Goal: Task Accomplishment & Management: Use online tool/utility

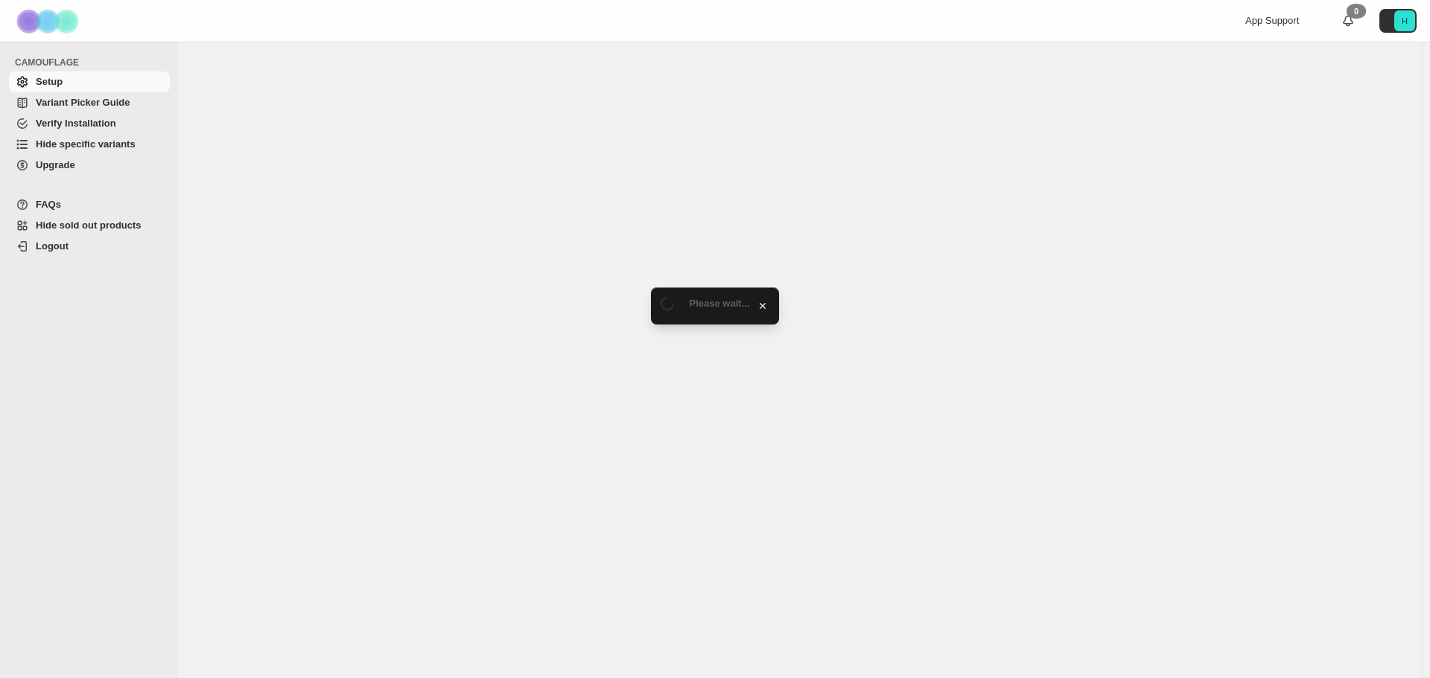
select select "**********"
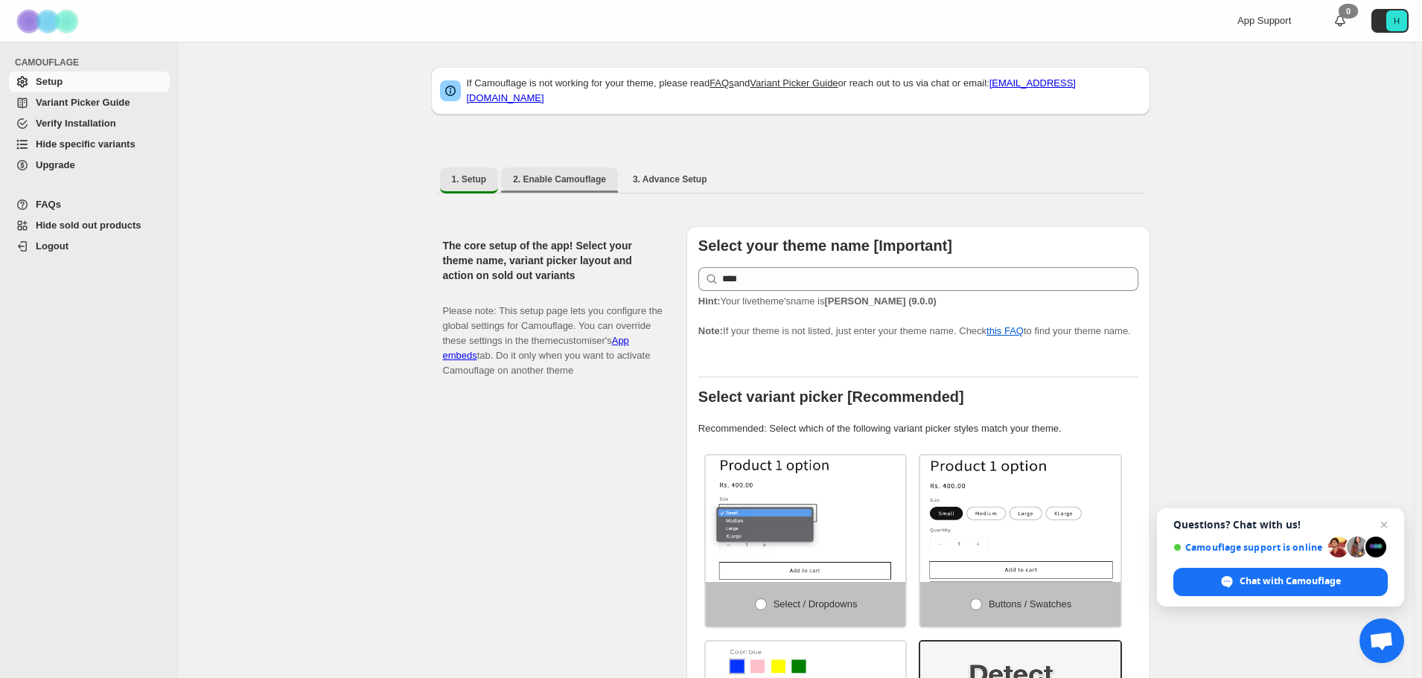
click at [564, 173] on span "2. Enable Camouflage" at bounding box center [559, 179] width 93 height 12
select select "**********"
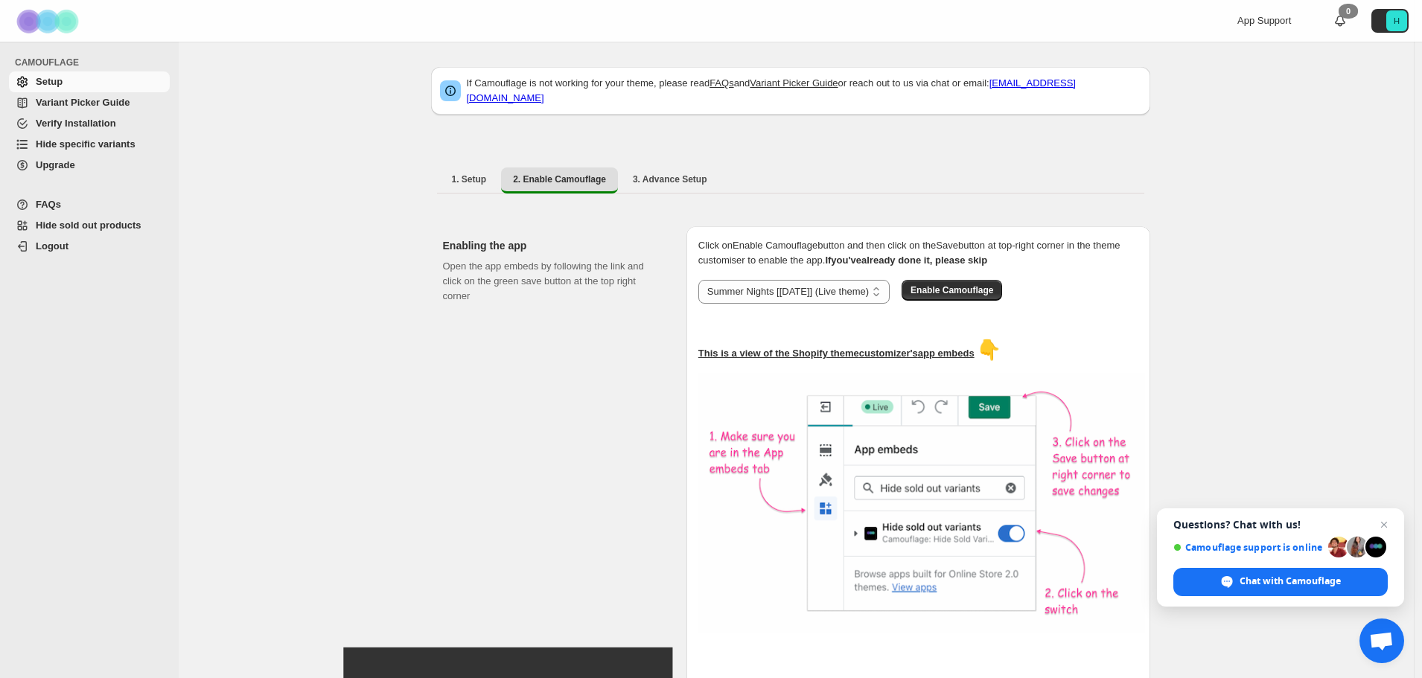
click at [101, 141] on span "Hide specific variants" at bounding box center [86, 143] width 100 height 11
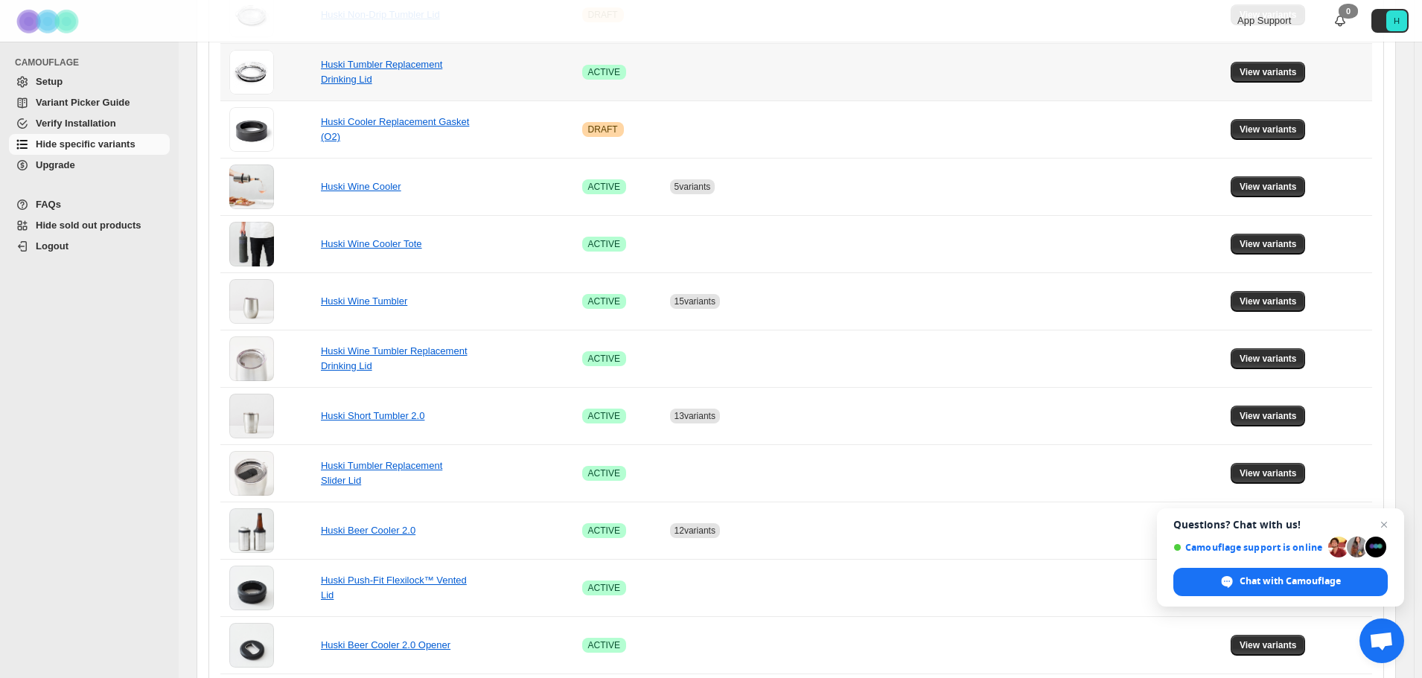
scroll to position [850, 0]
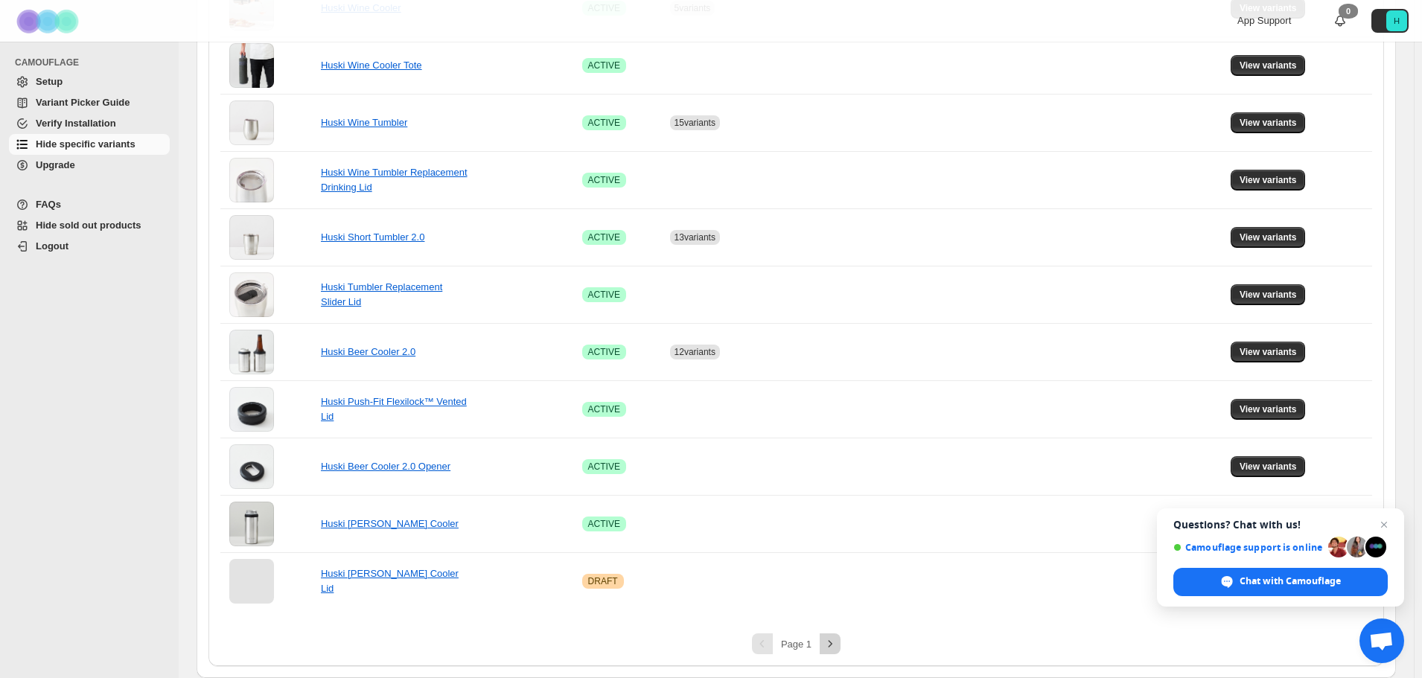
click at [830, 644] on icon "Next" at bounding box center [830, 644] width 15 height 15
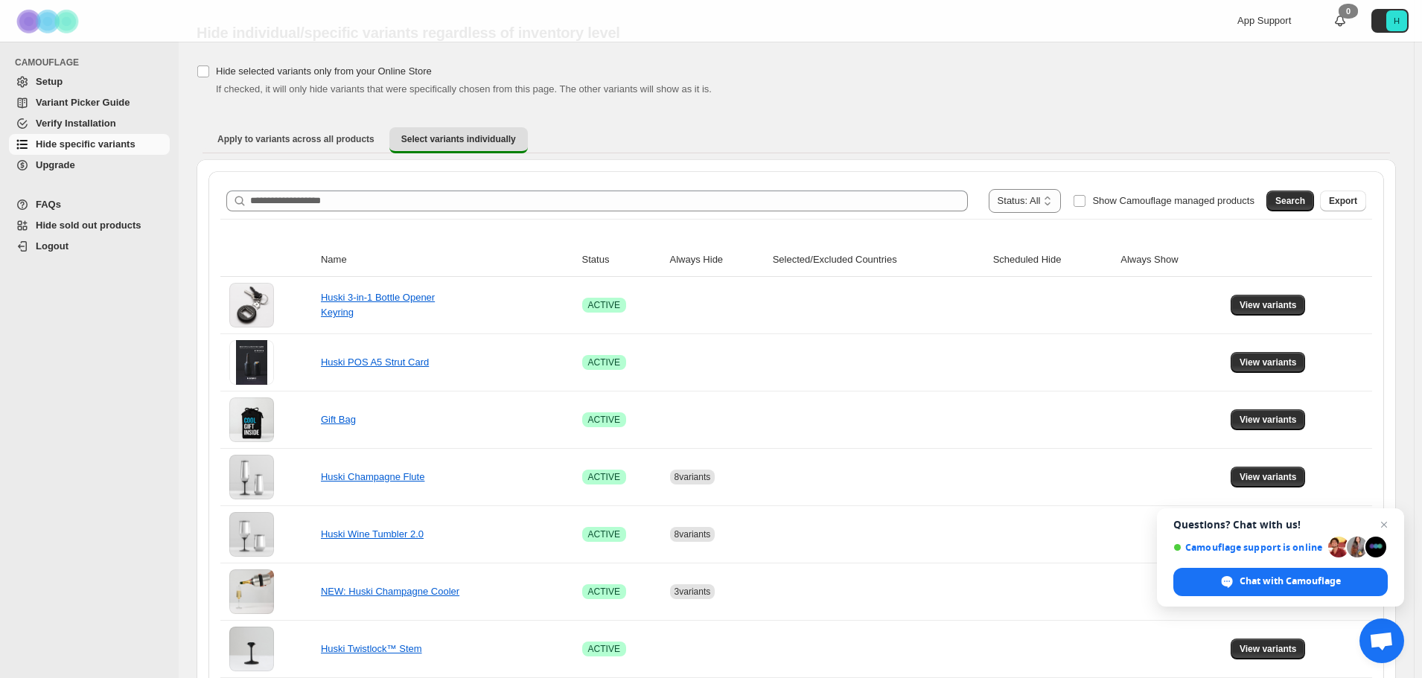
scroll to position [19, 0]
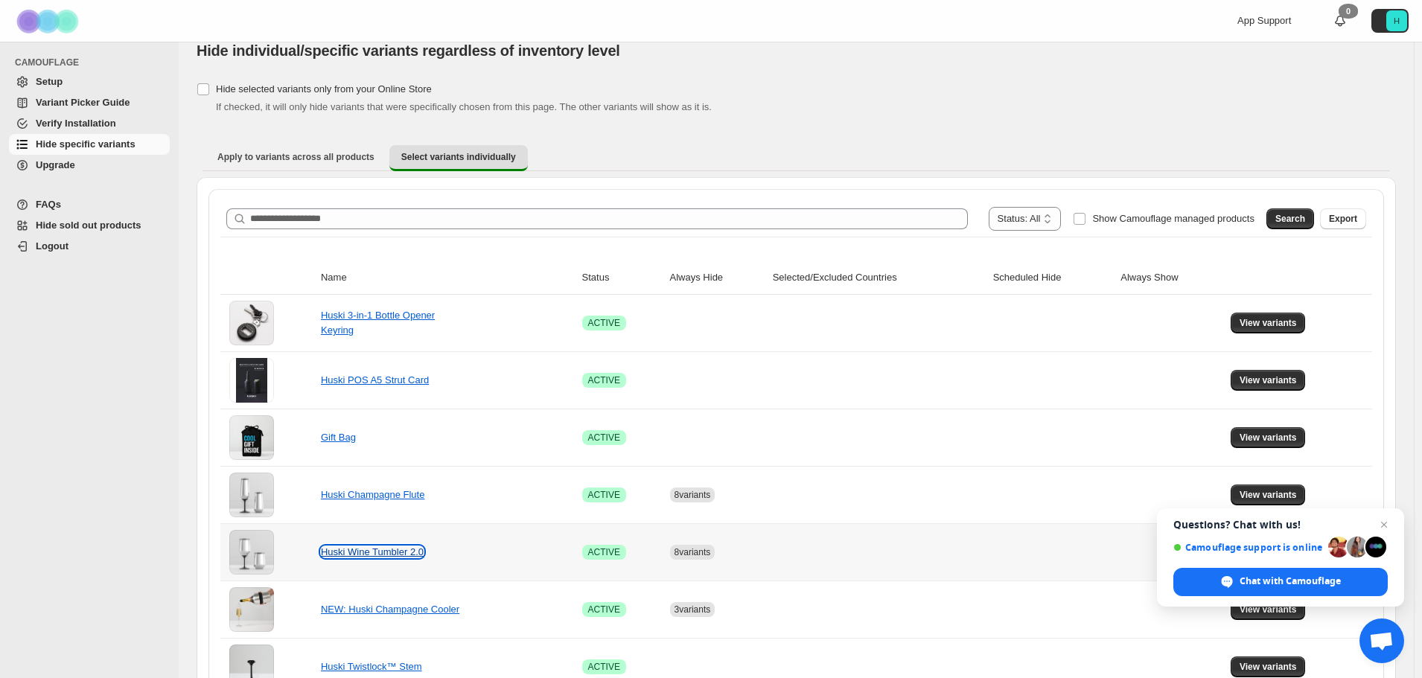
click at [406, 550] on link "Huski Wine Tumbler 2.0" at bounding box center [372, 552] width 103 height 11
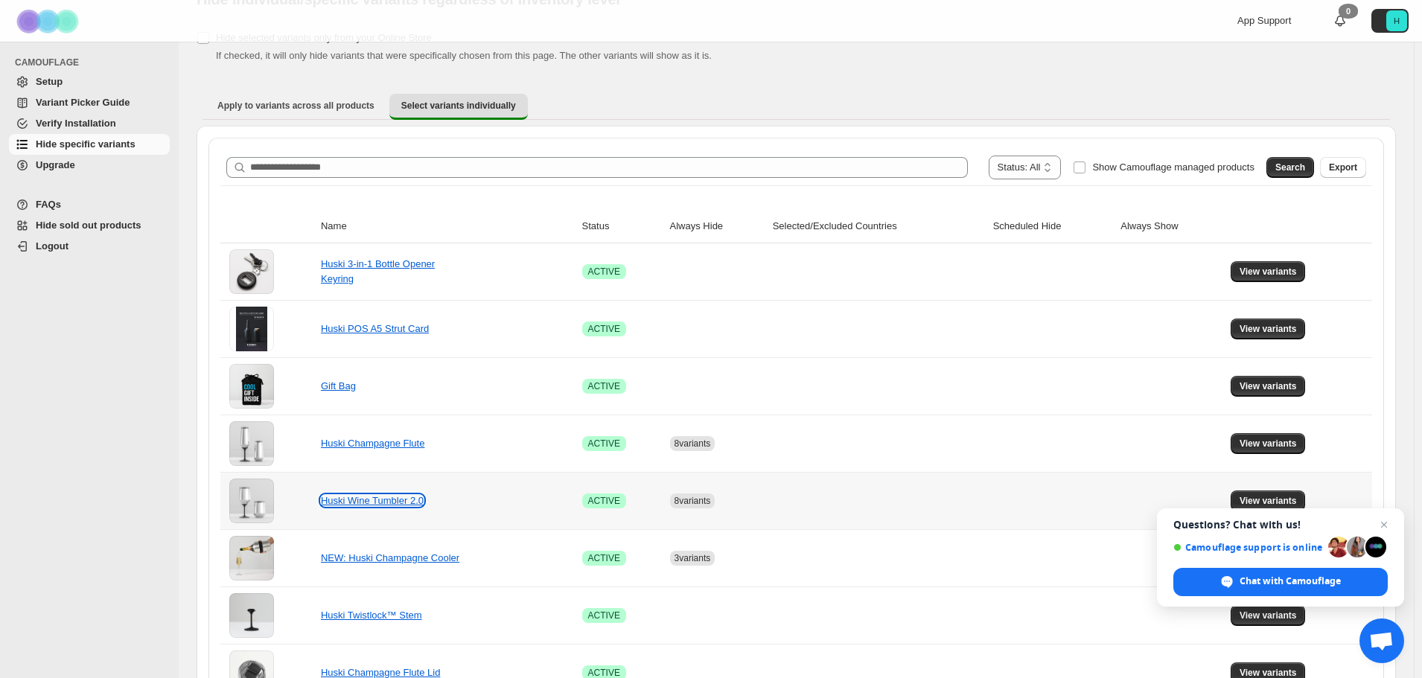
scroll to position [94, 0]
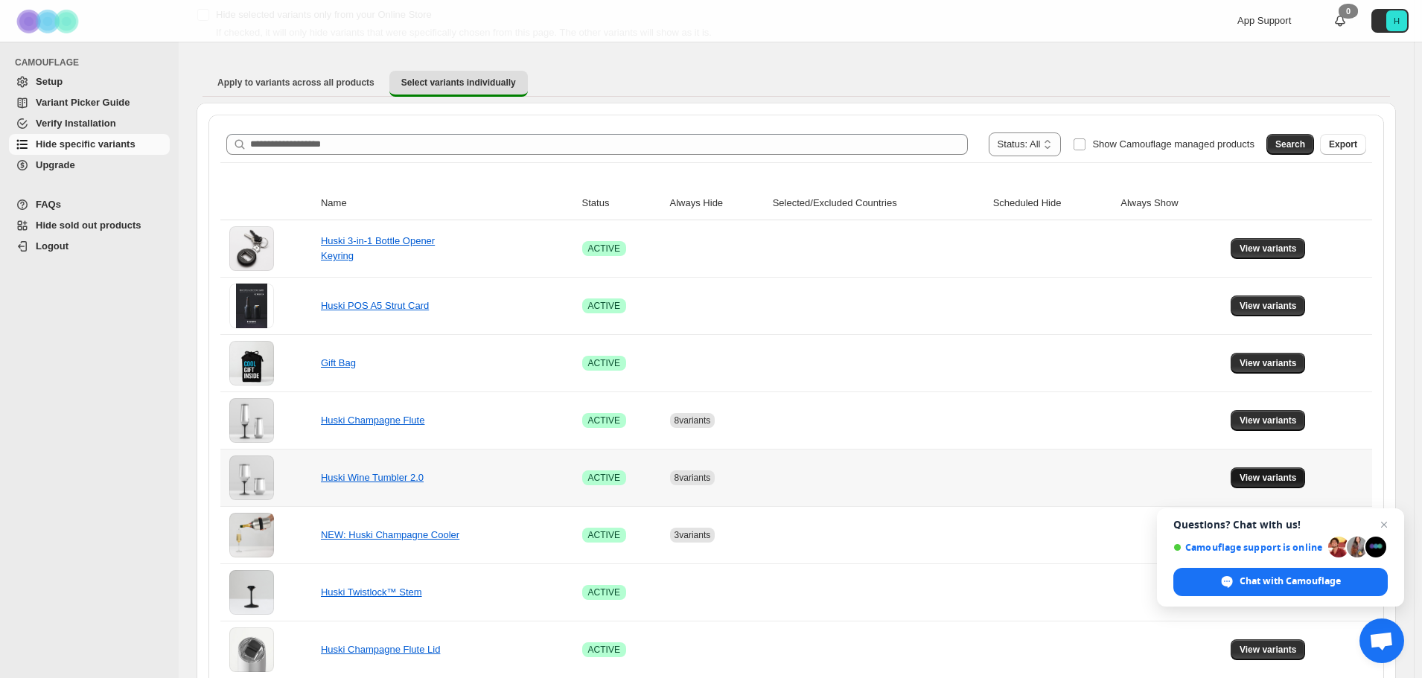
click at [1266, 485] on button "View variants" at bounding box center [1268, 478] width 75 height 21
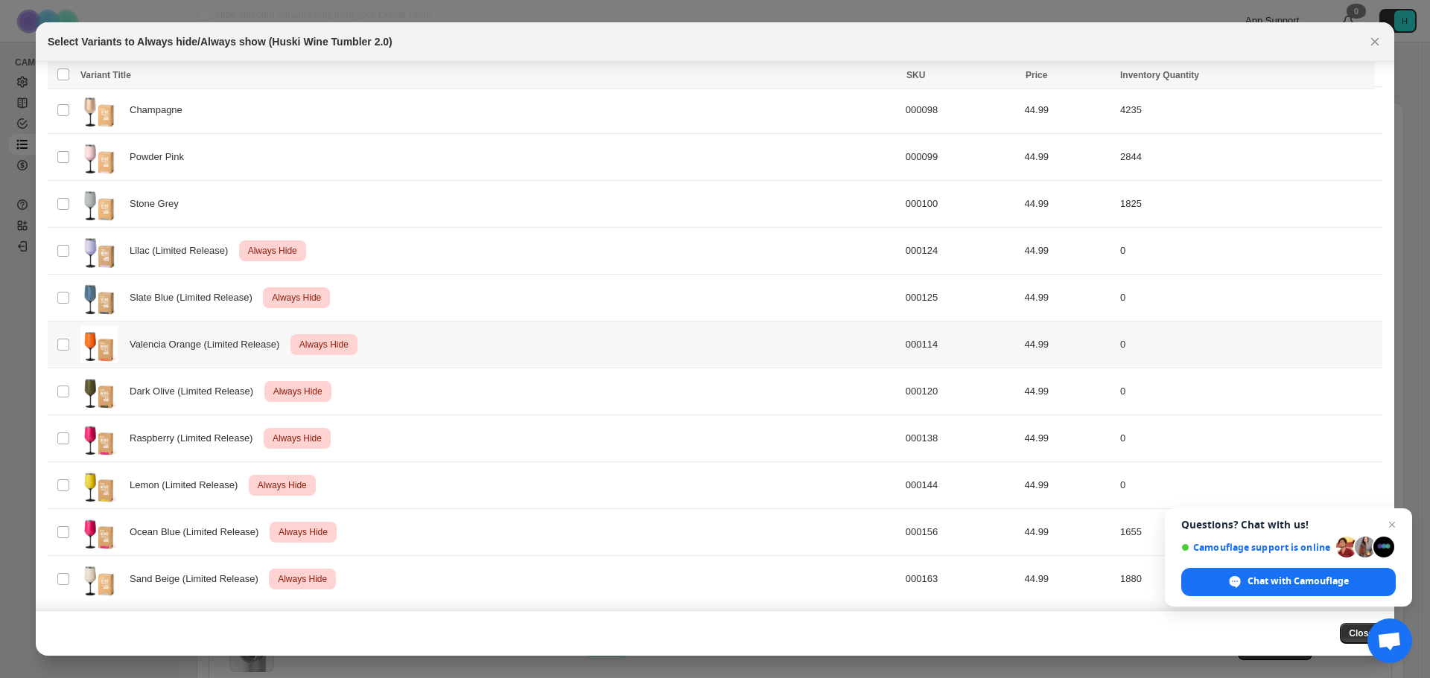
scroll to position [188, 0]
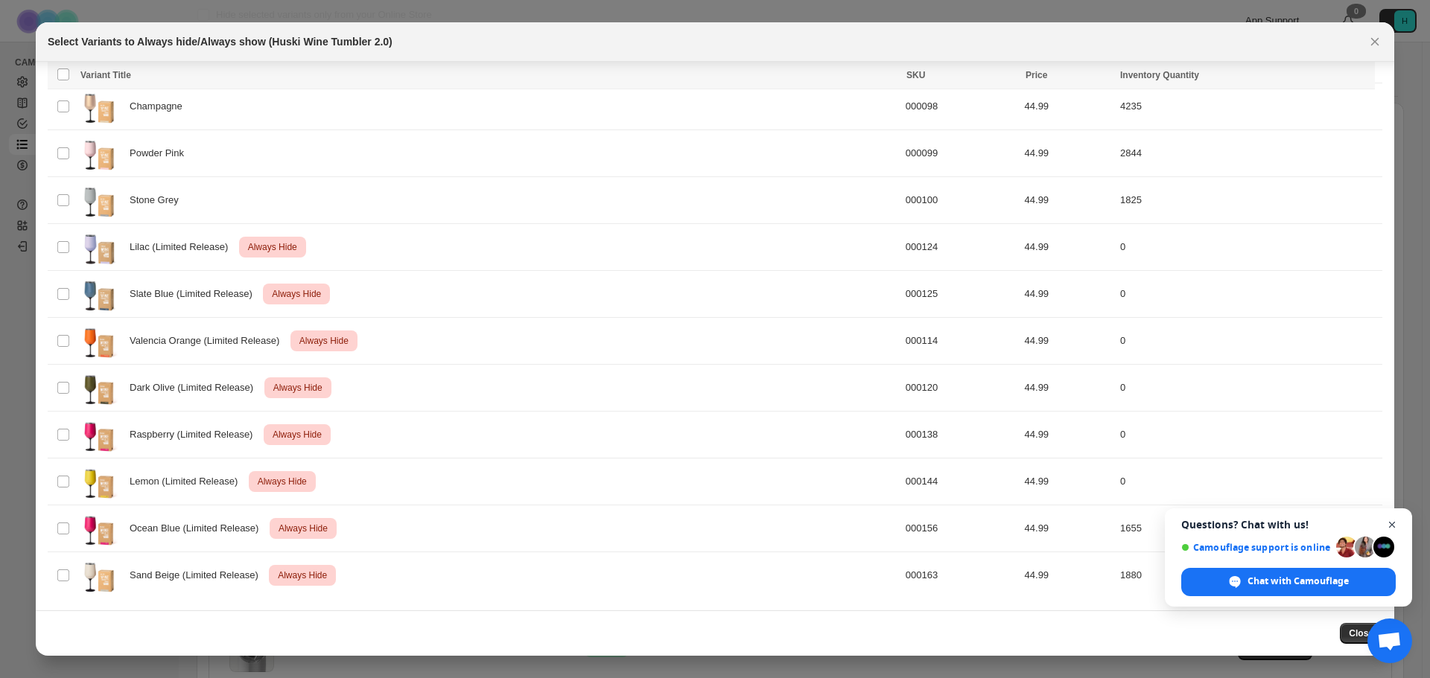
click at [1394, 524] on span "Open chat" at bounding box center [1392, 525] width 19 height 19
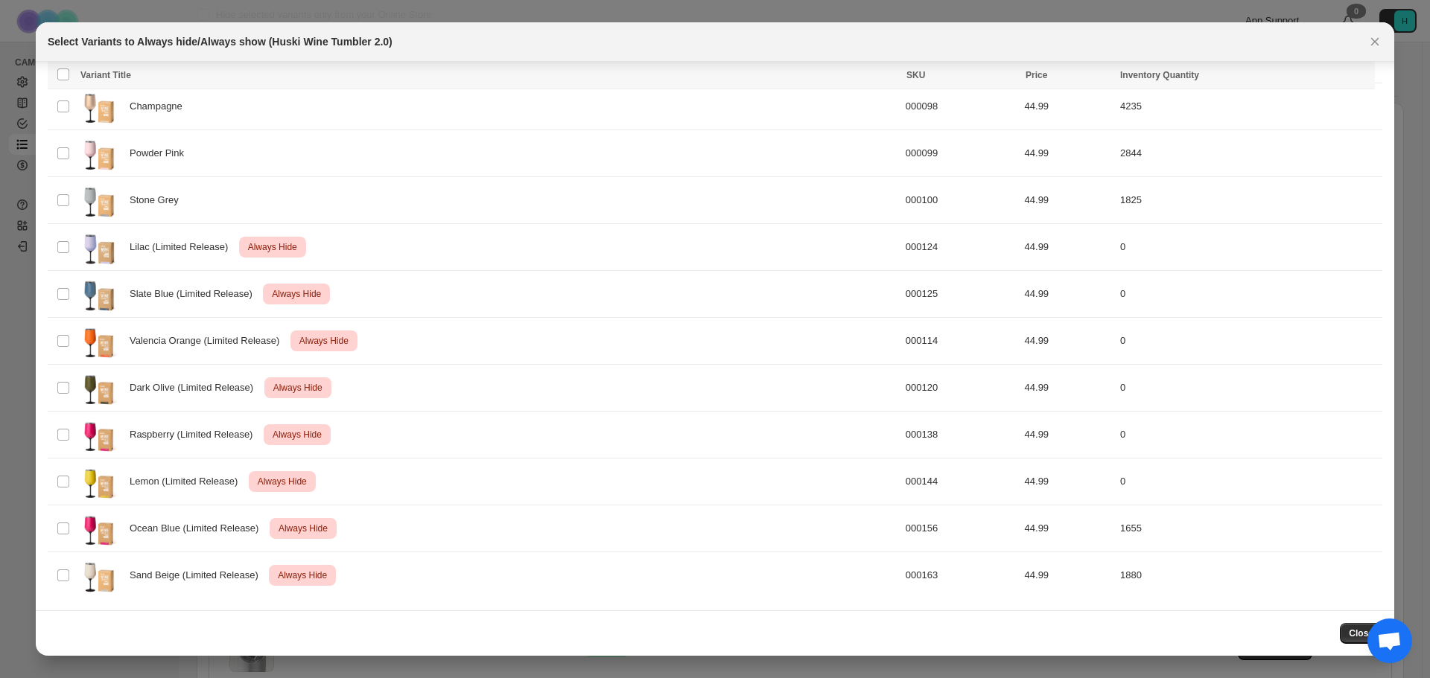
click at [587, 622] on div "Close" at bounding box center [715, 633] width 1358 height 45
click at [635, 579] on div "Sand Beige (Limited Release) Critical Always Hide" at bounding box center [488, 575] width 816 height 37
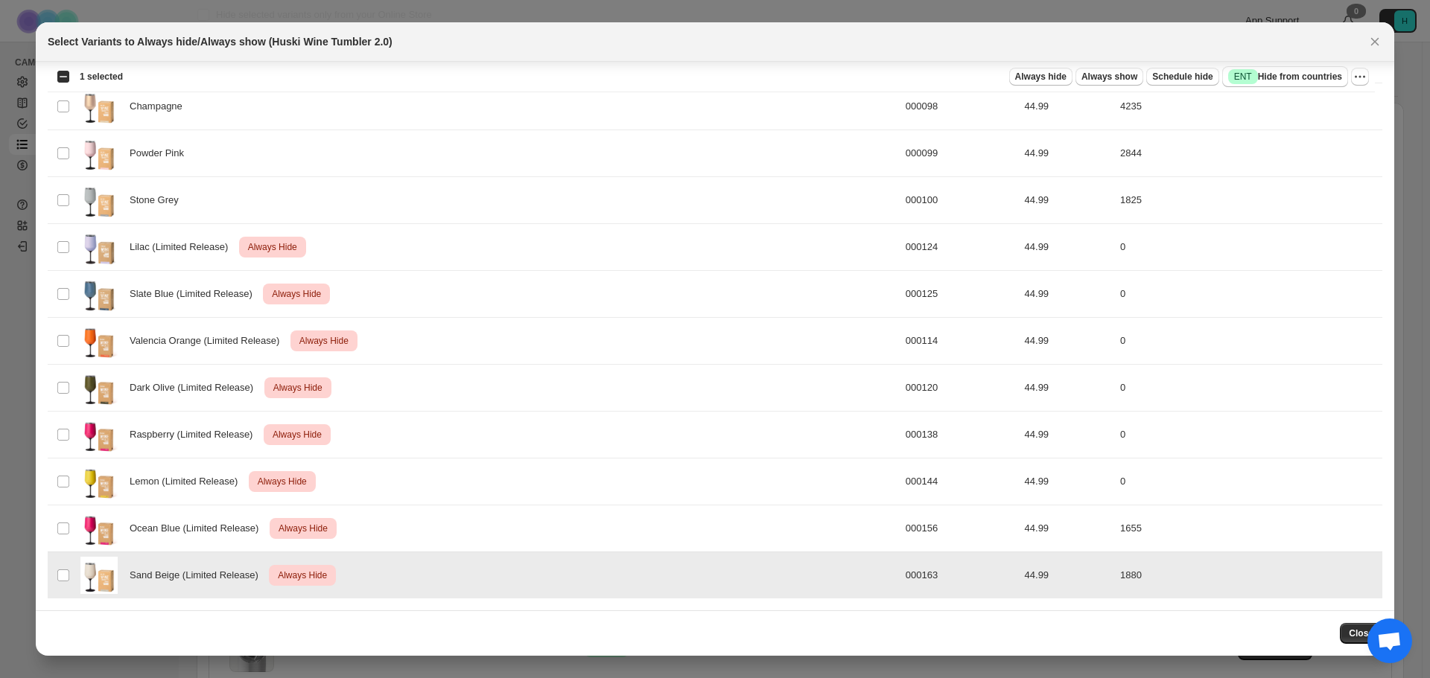
click at [798, 585] on div "Sand Beige (Limited Release) Critical Always Hide" at bounding box center [488, 575] width 816 height 37
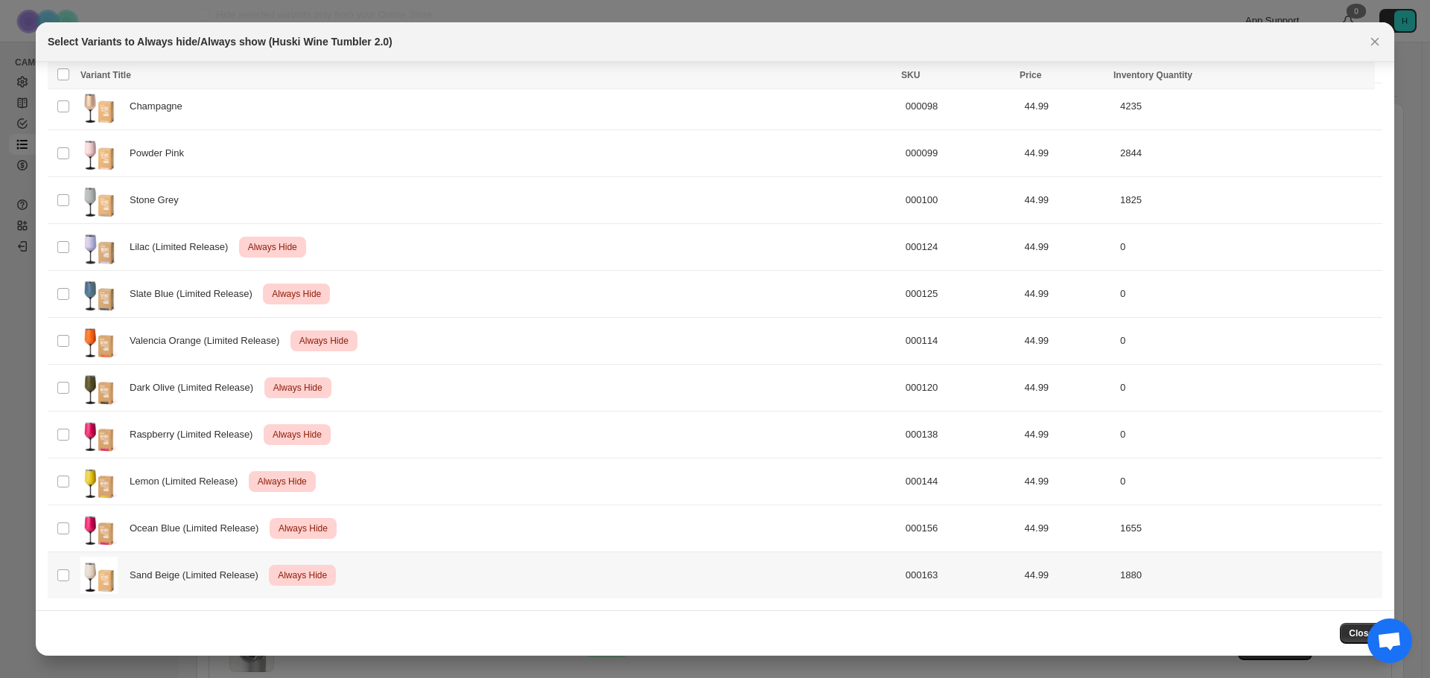
click at [798, 586] on div "Sand Beige (Limited Release) Critical Always Hide" at bounding box center [488, 575] width 816 height 37
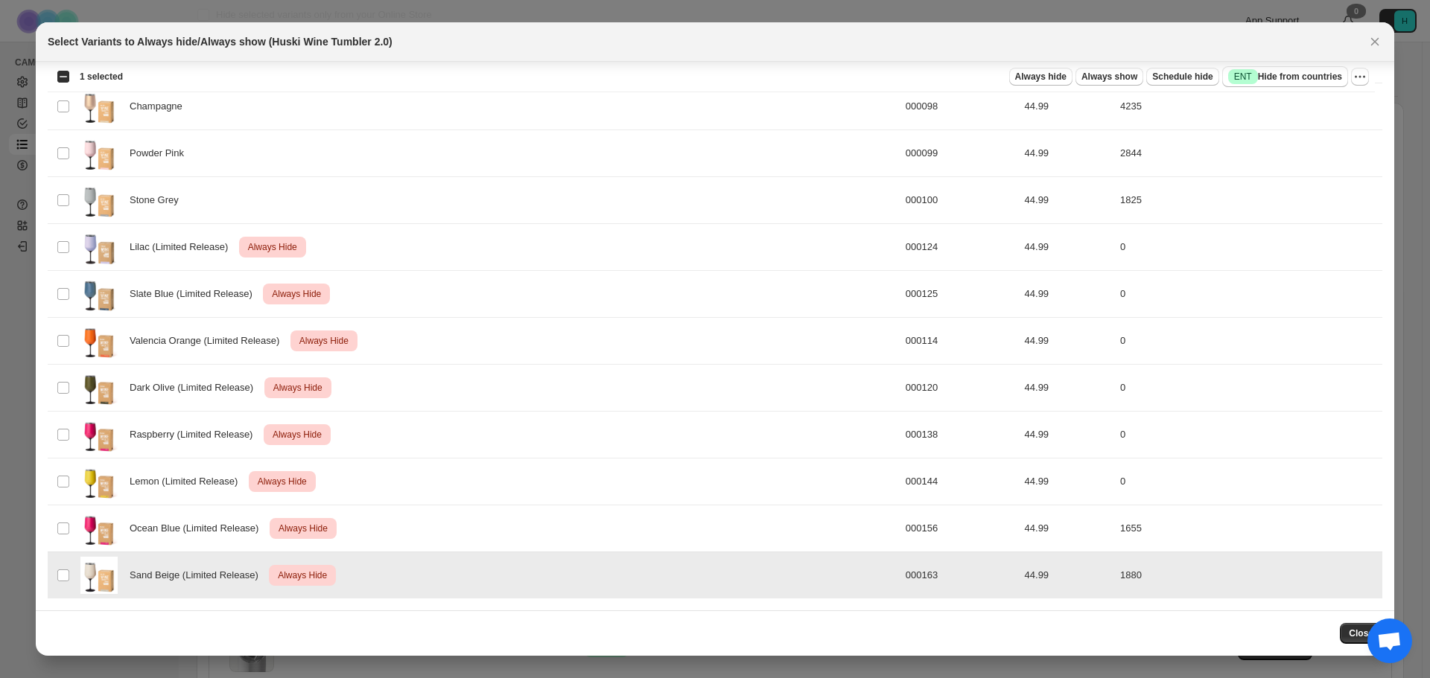
click at [750, 588] on div "Sand Beige (Limited Release) Critical Always Hide" at bounding box center [488, 575] width 816 height 37
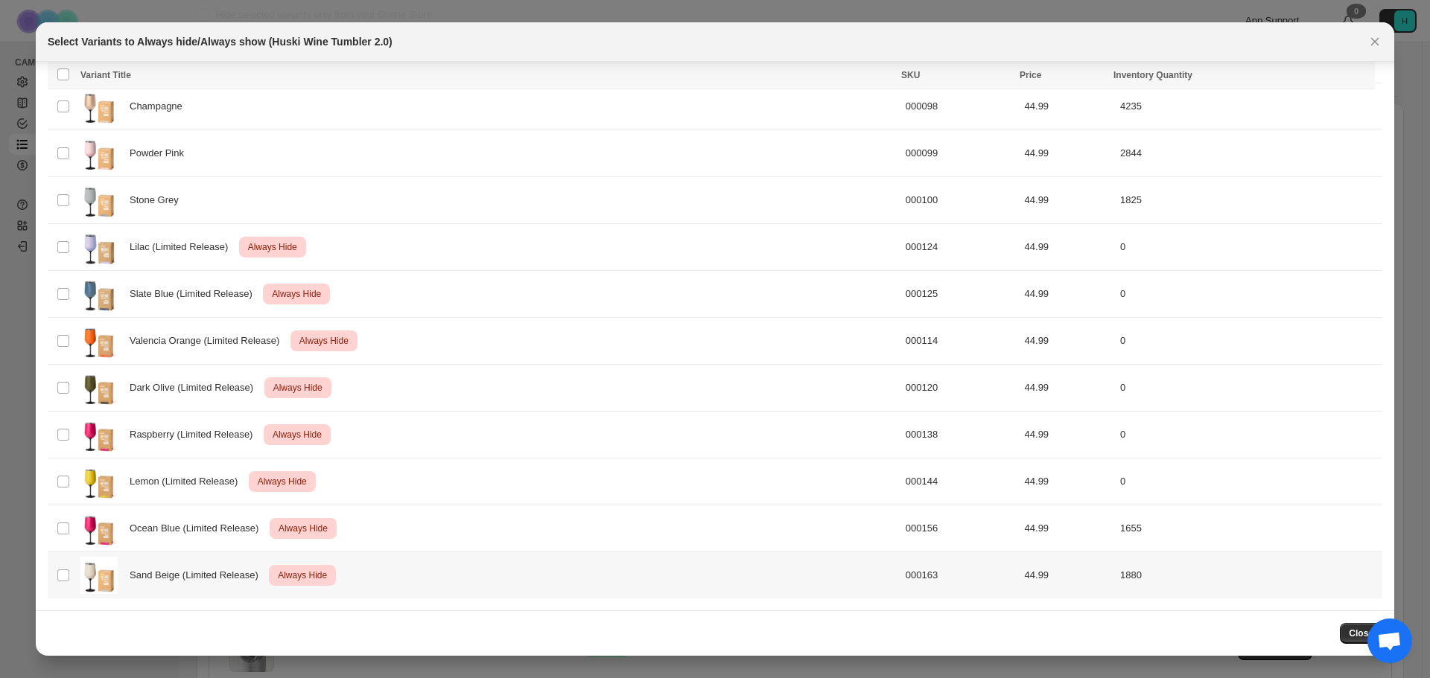
click at [701, 586] on div "Sand Beige (Limited Release) Critical Always Hide" at bounding box center [488, 575] width 816 height 37
click at [1124, 76] on span "Always show" at bounding box center [1109, 77] width 56 height 12
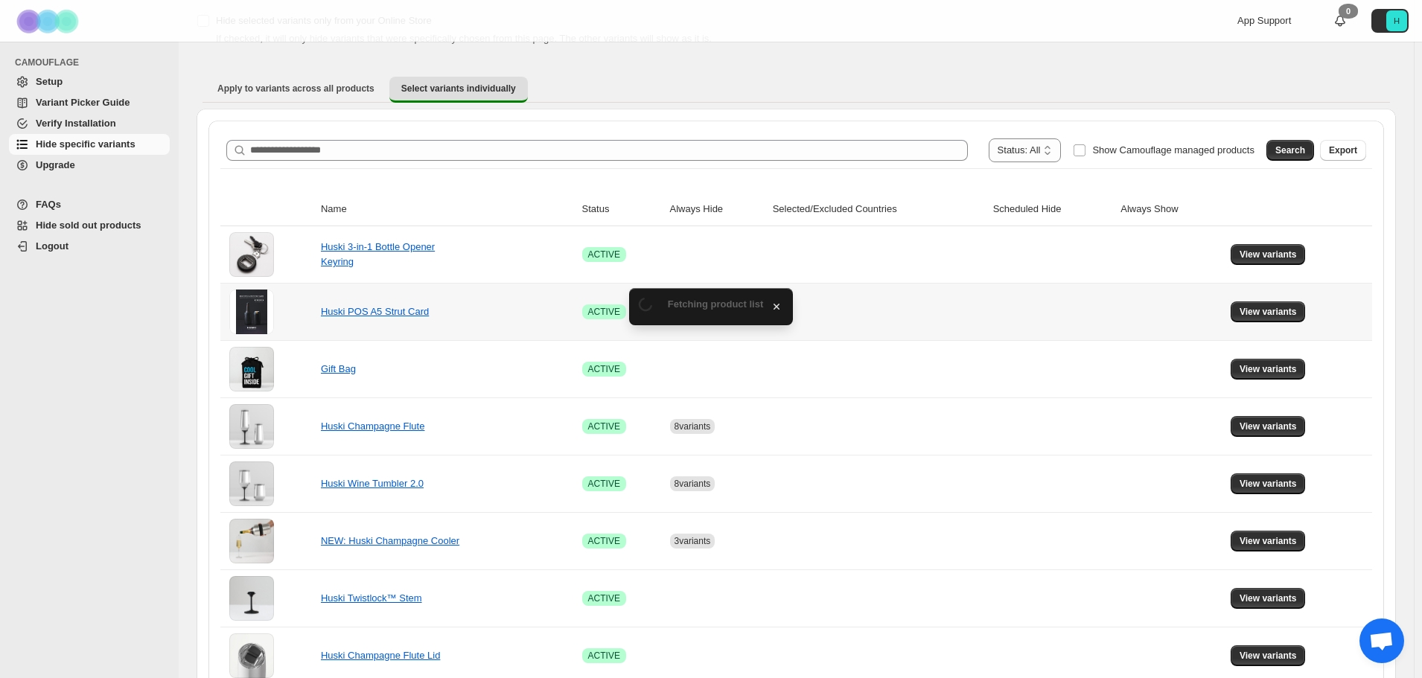
scroll to position [94, 0]
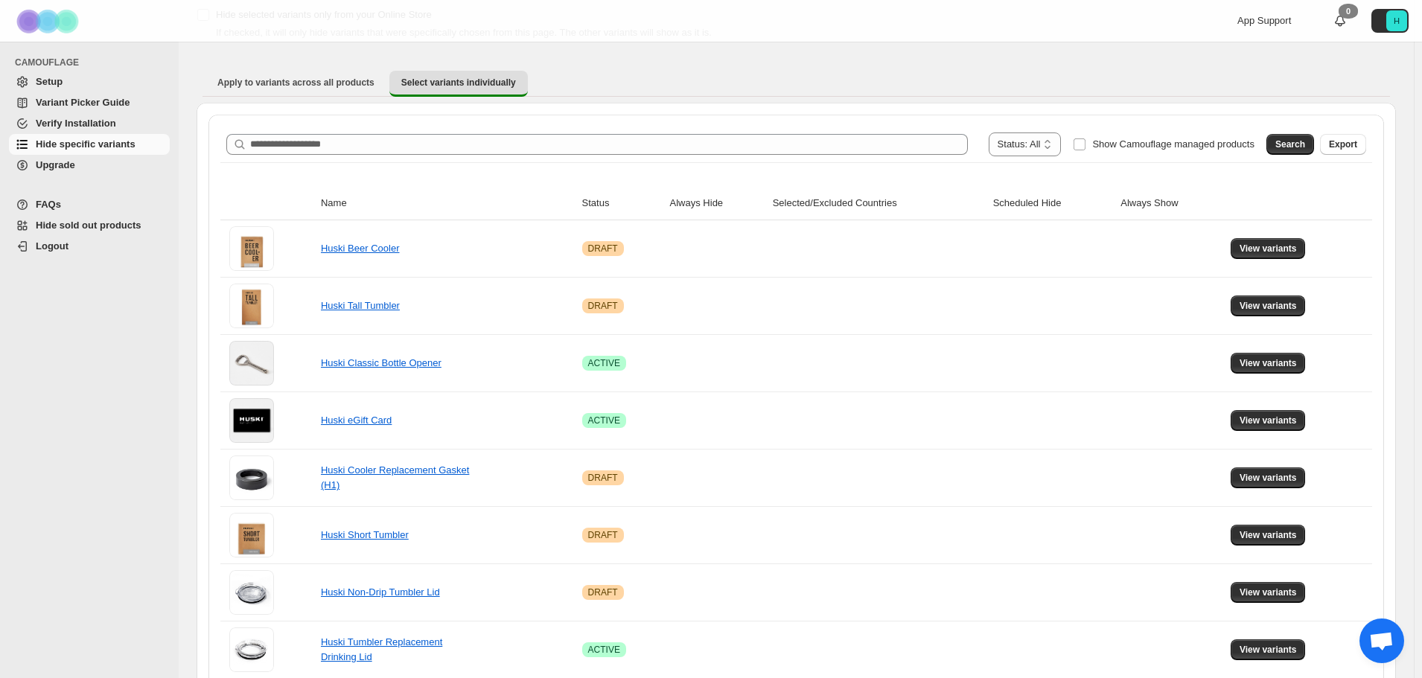
click at [49, 406] on div "CAMOUFLAGE Setup Variant Picker Guide Verify Installation Hide specific variant…" at bounding box center [89, 360] width 179 height 637
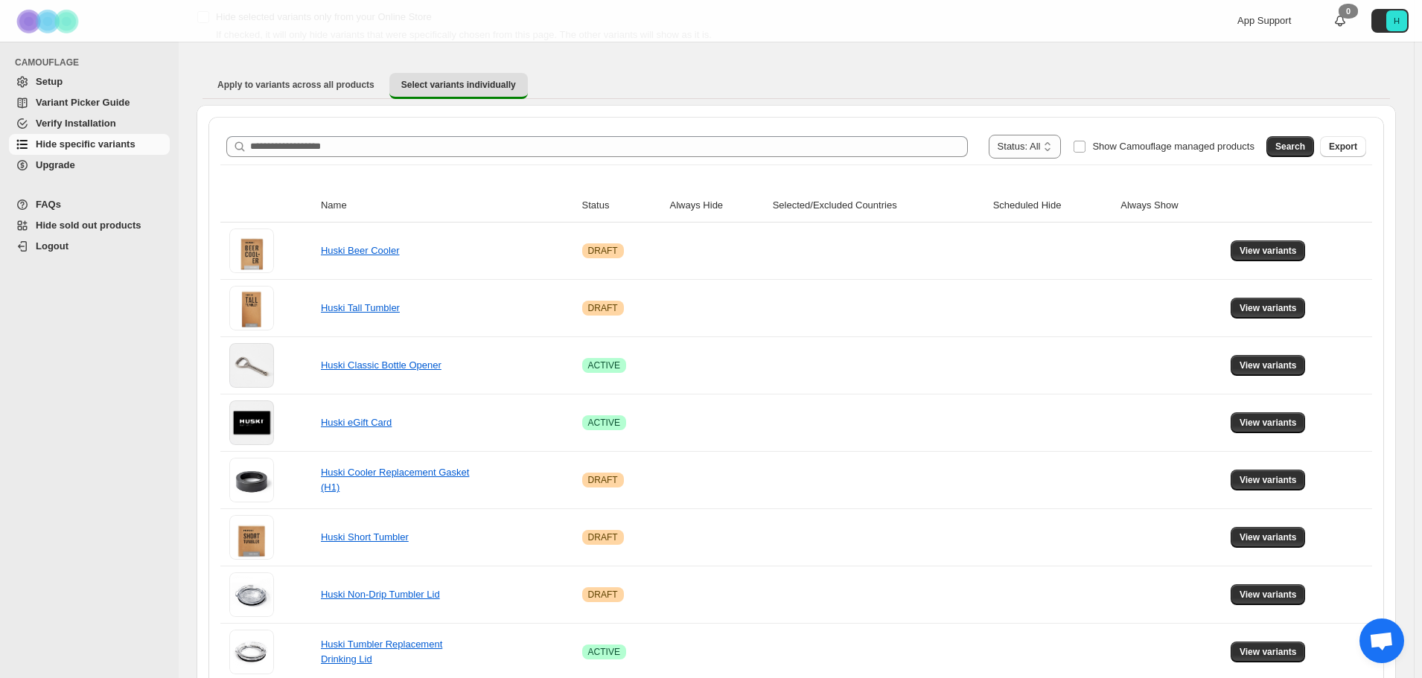
drag, startPoint x: 583, startPoint y: 101, endPoint x: 585, endPoint y: 60, distance: 41.8
click at [340, 14] on div "**********" at bounding box center [711, 672] width 1422 height 1529
click at [715, 71] on div "Apply to variants across all products Select variants individually More views A…" at bounding box center [796, 85] width 1199 height 39
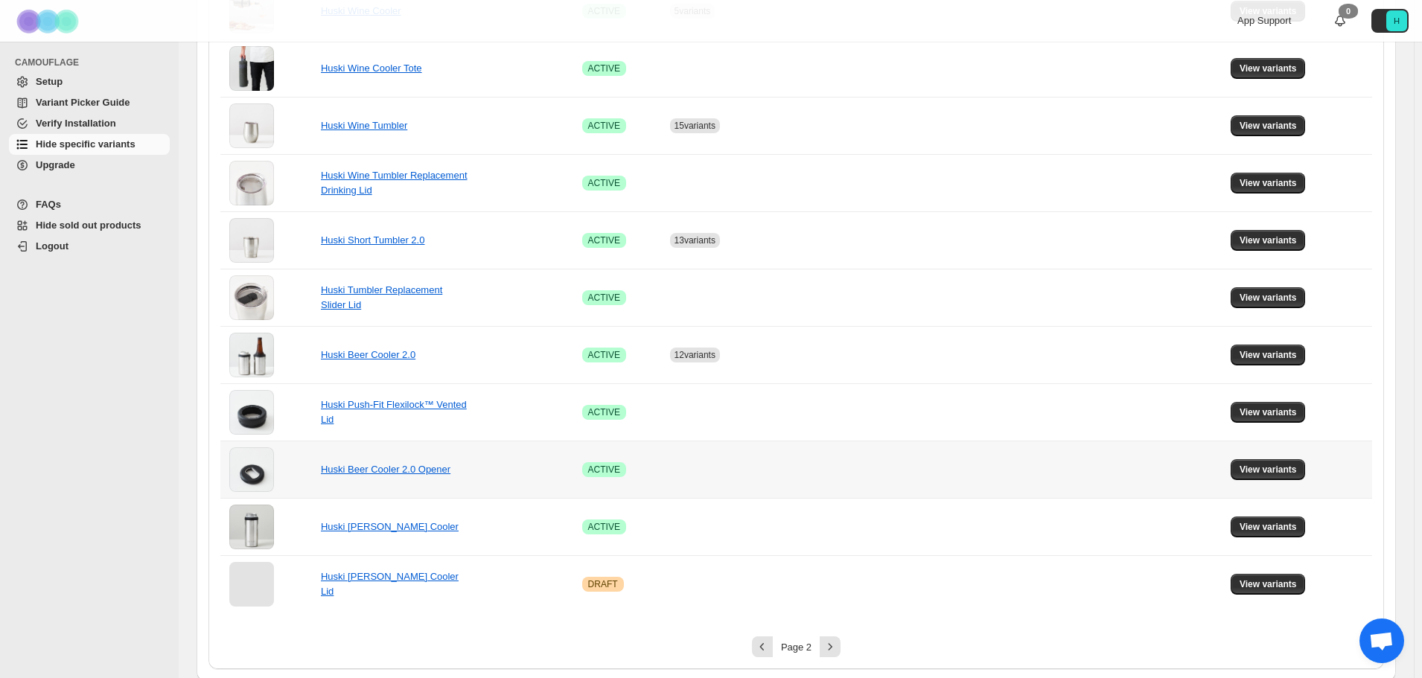
scroll to position [850, 0]
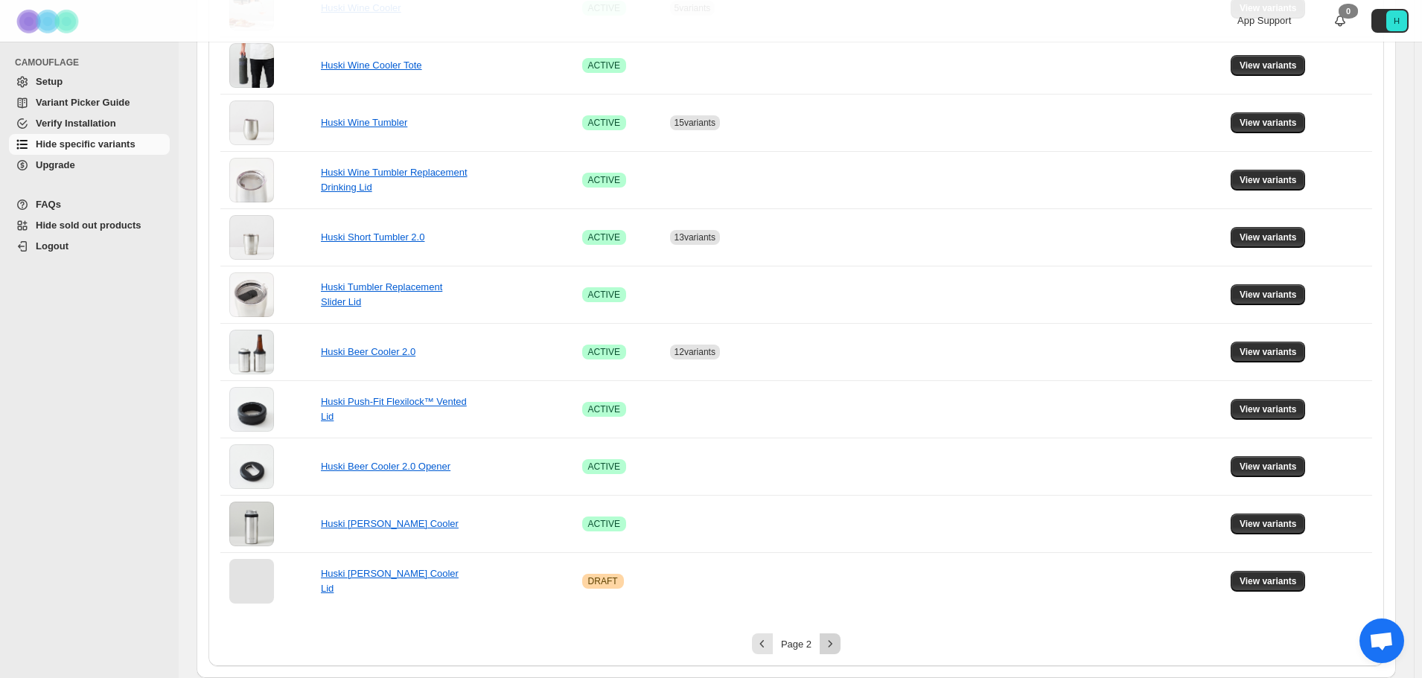
click at [832, 641] on icon "Next" at bounding box center [830, 644] width 15 height 15
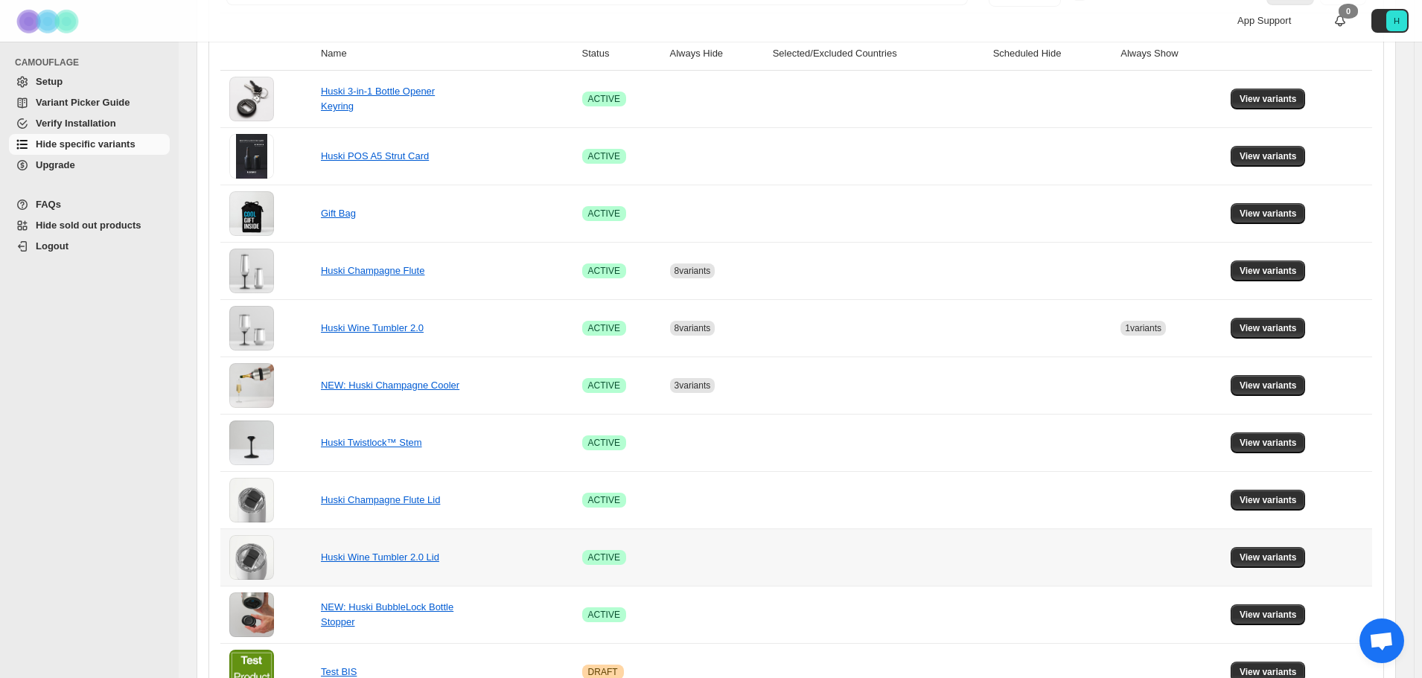
scroll to position [243, 0]
click at [1274, 330] on span "View variants" at bounding box center [1268, 329] width 57 height 12
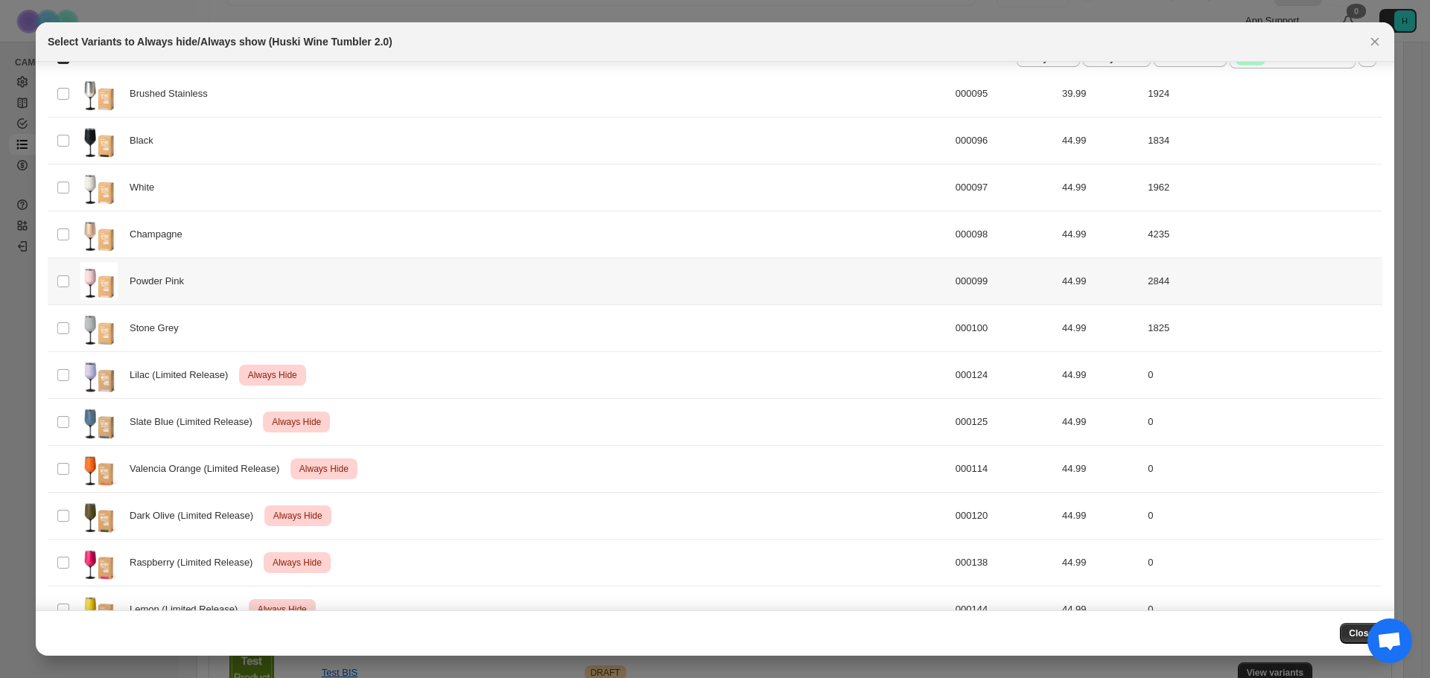
scroll to position [0, 0]
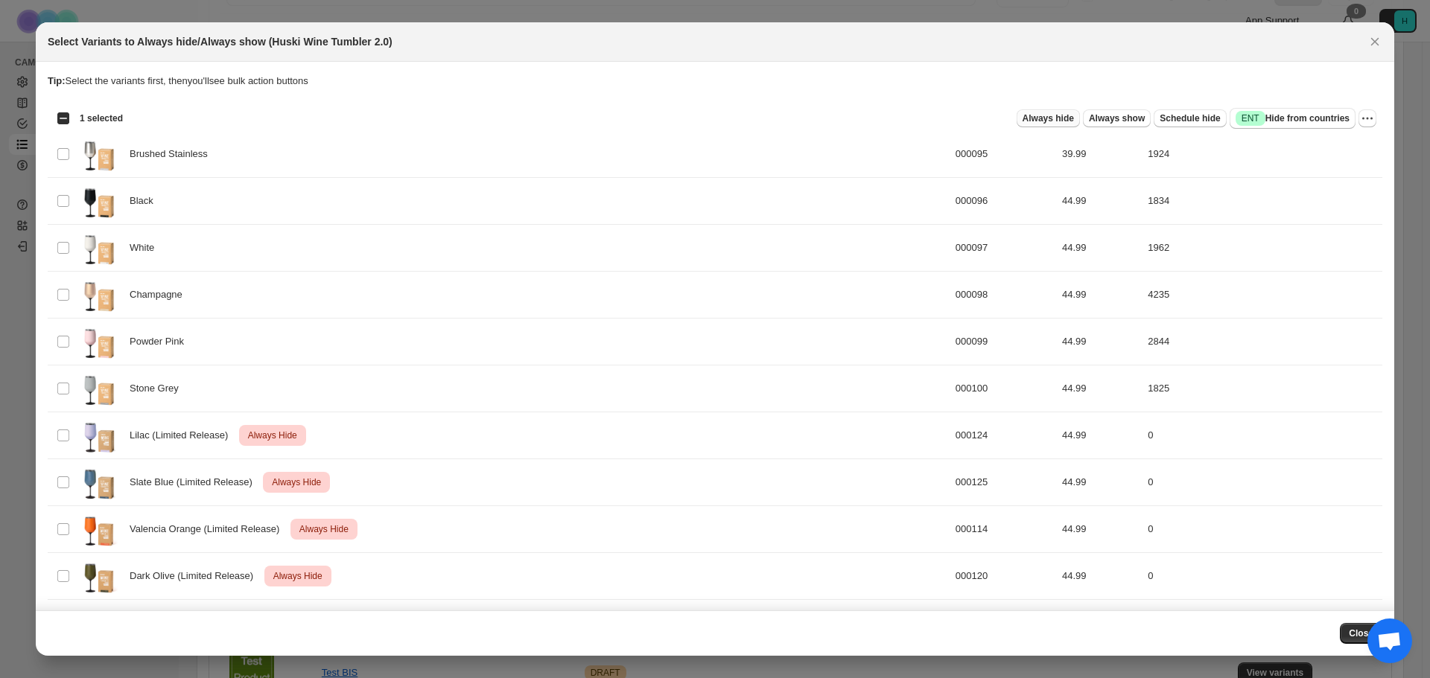
click at [1052, 118] on span "Always hide" at bounding box center [1047, 118] width 51 height 12
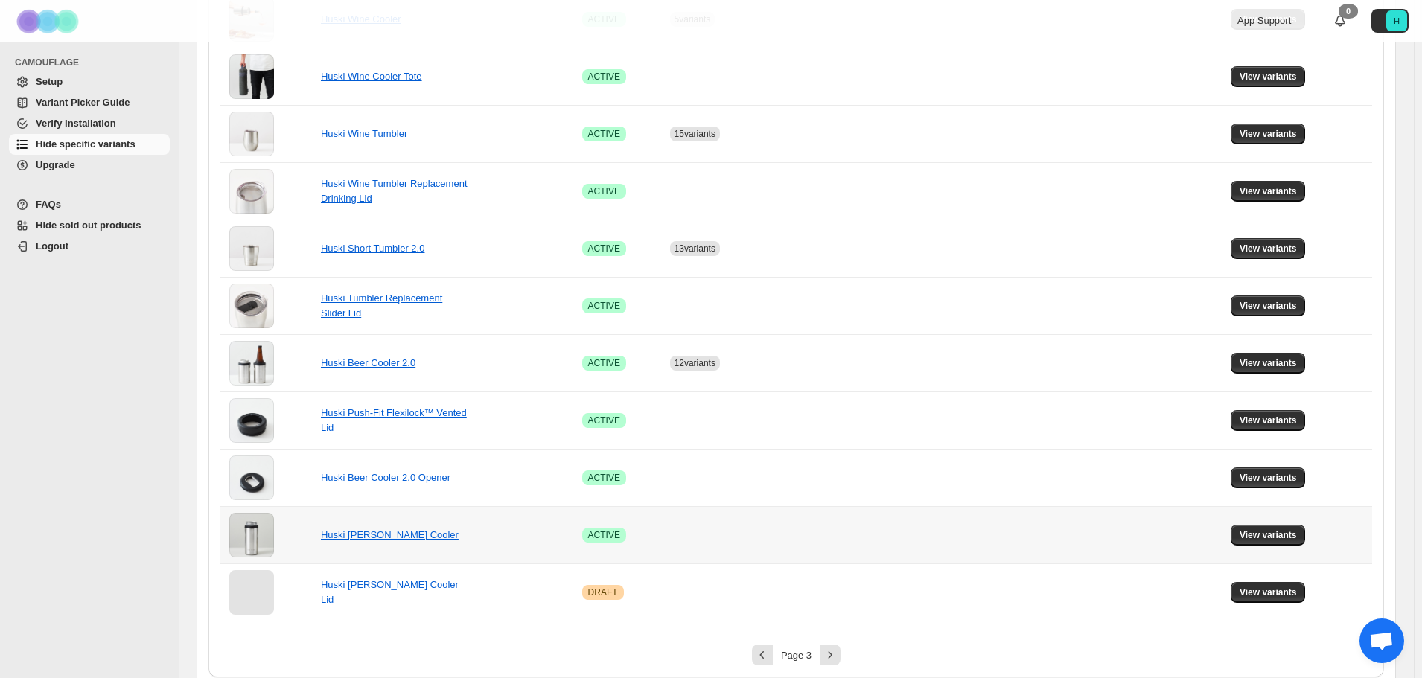
scroll to position [850, 0]
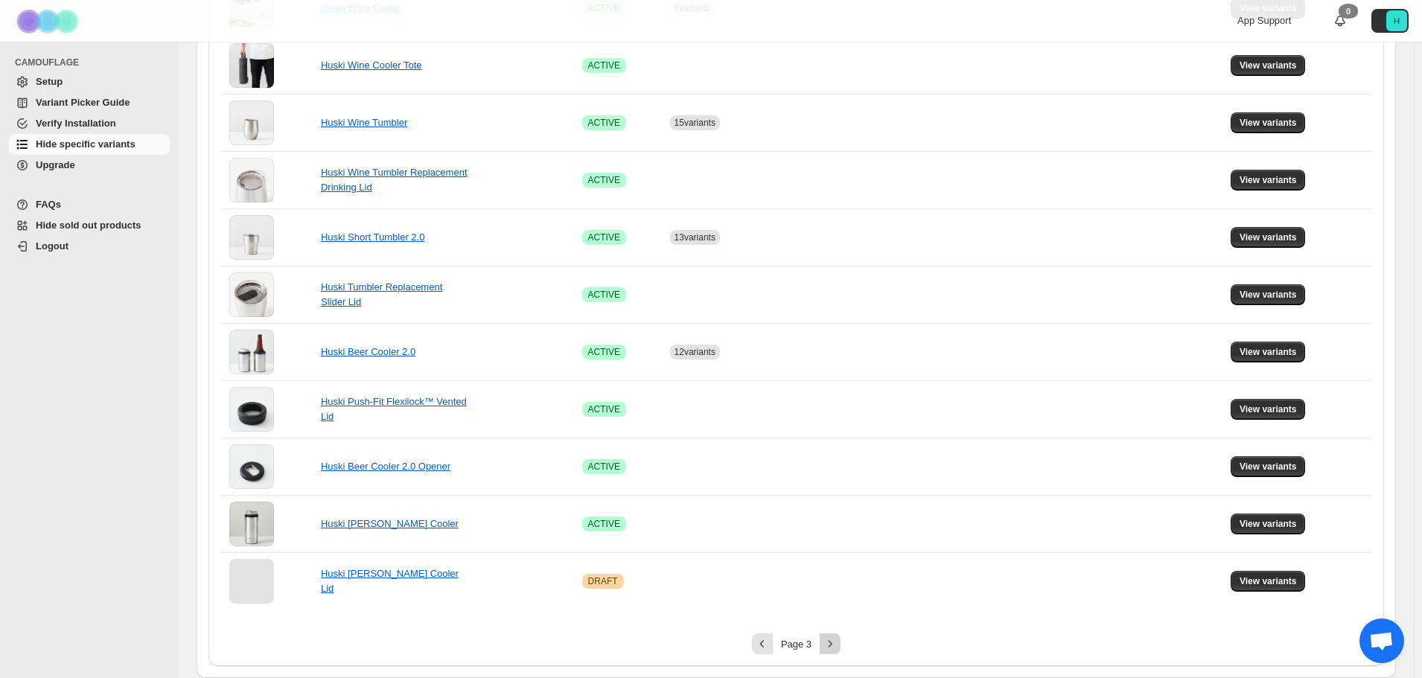
click at [836, 641] on icon "Next" at bounding box center [830, 644] width 15 height 15
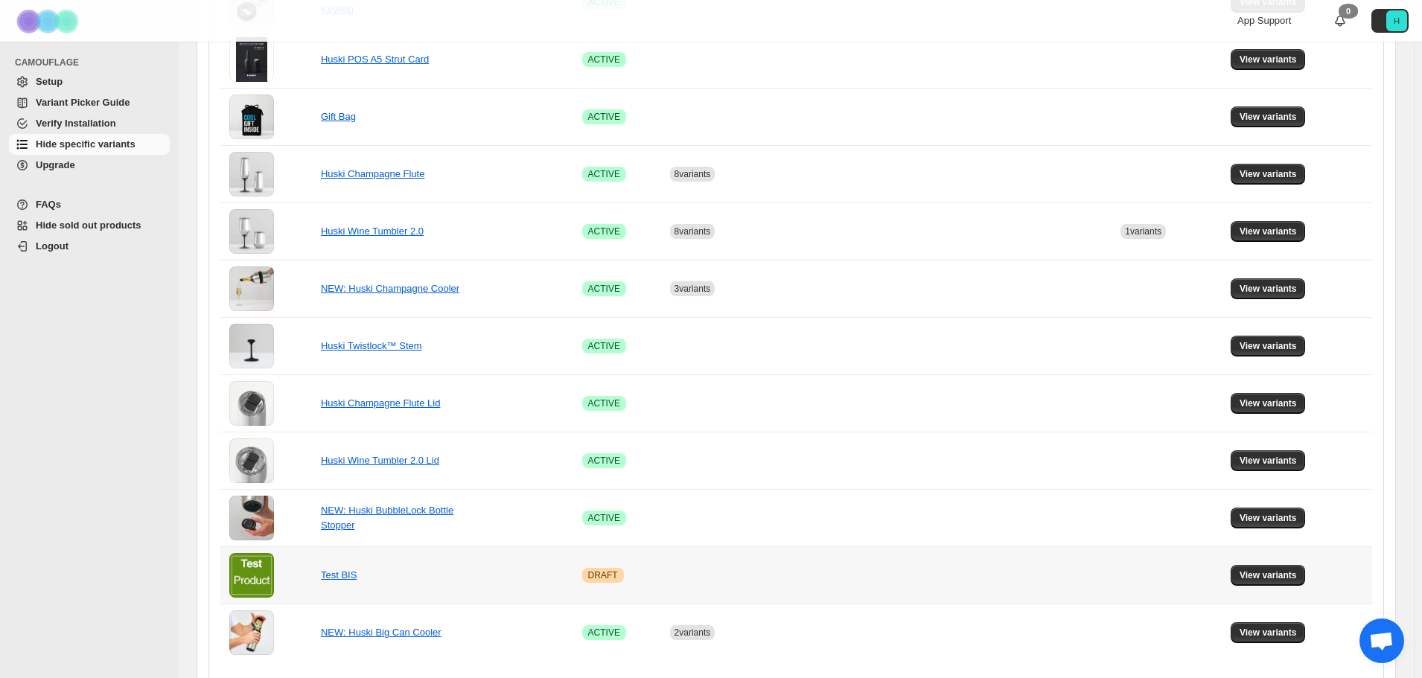
scroll to position [317, 0]
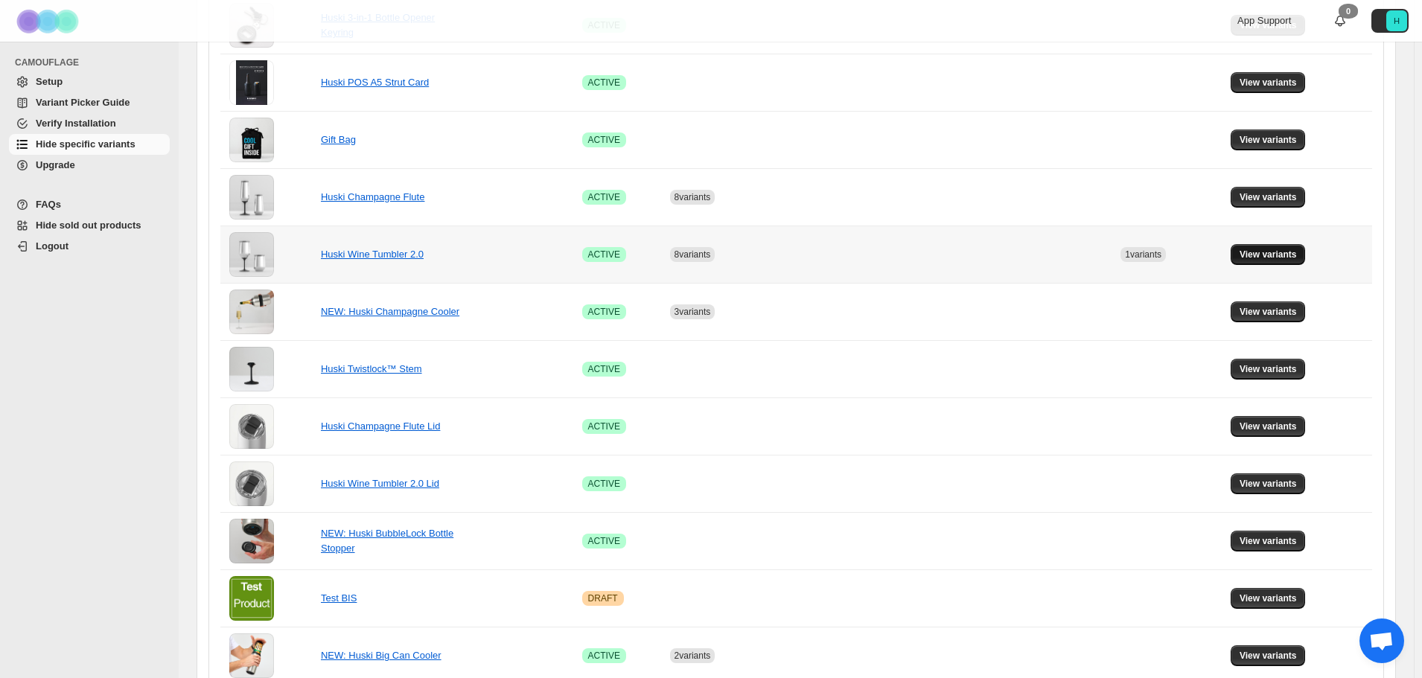
click at [1291, 255] on span "View variants" at bounding box center [1268, 255] width 57 height 12
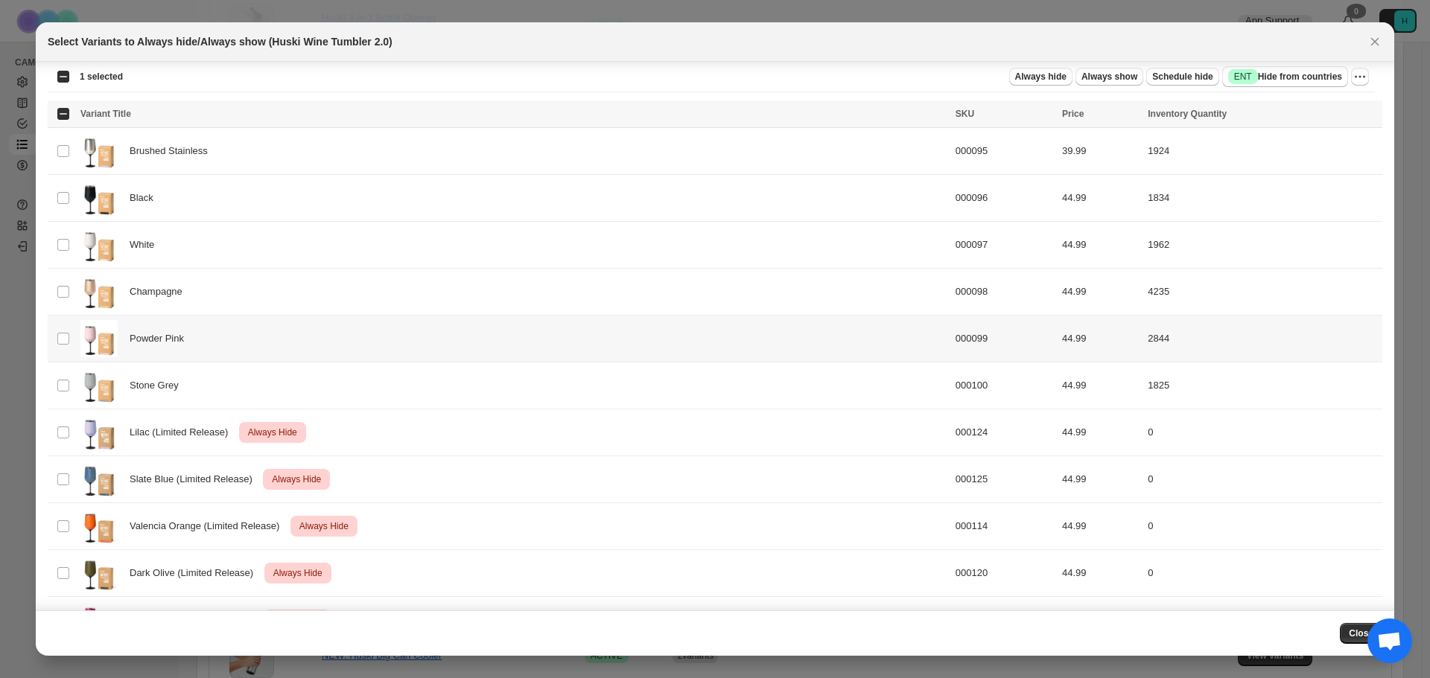
scroll to position [0, 0]
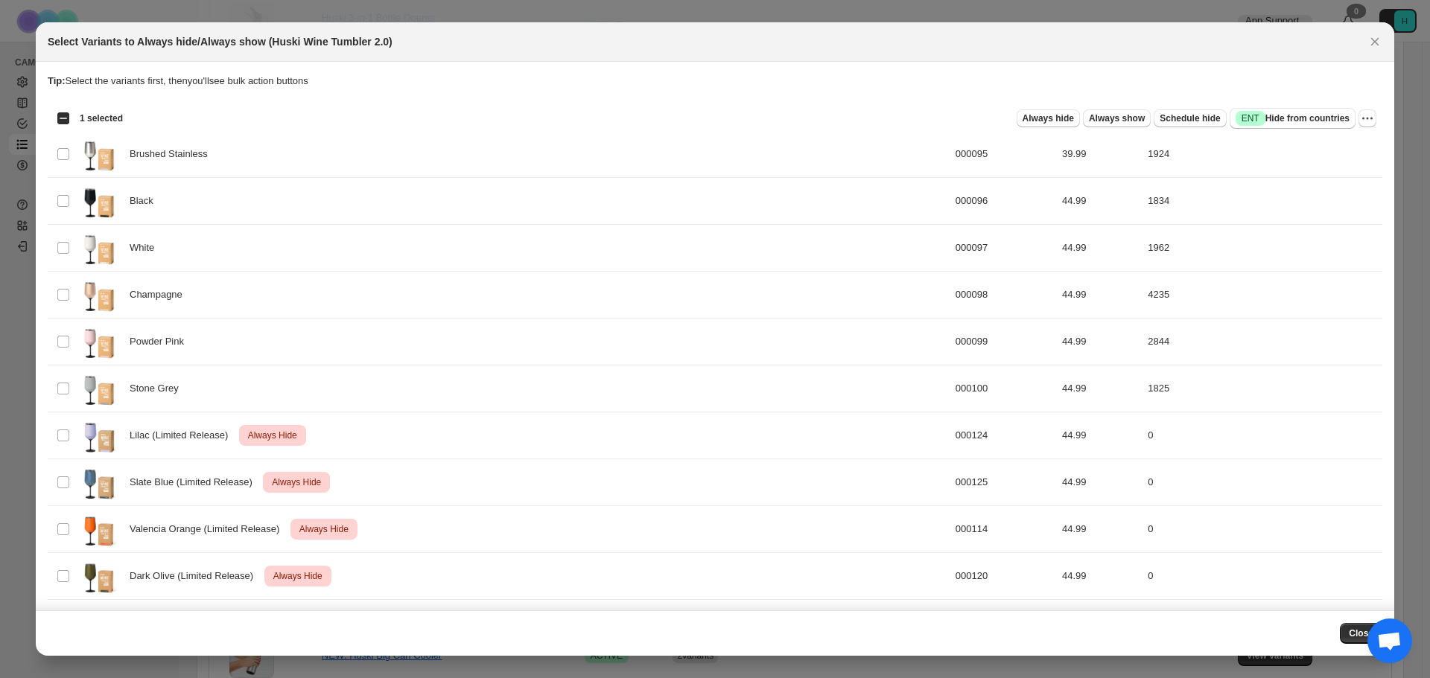
drag, startPoint x: 1131, startPoint y: 124, endPoint x: 871, endPoint y: 106, distance: 260.4
click at [871, 107] on div "Select all 14 product variants 1 selected Always hide Always show Schedule hide…" at bounding box center [715, 118] width 1334 height 30
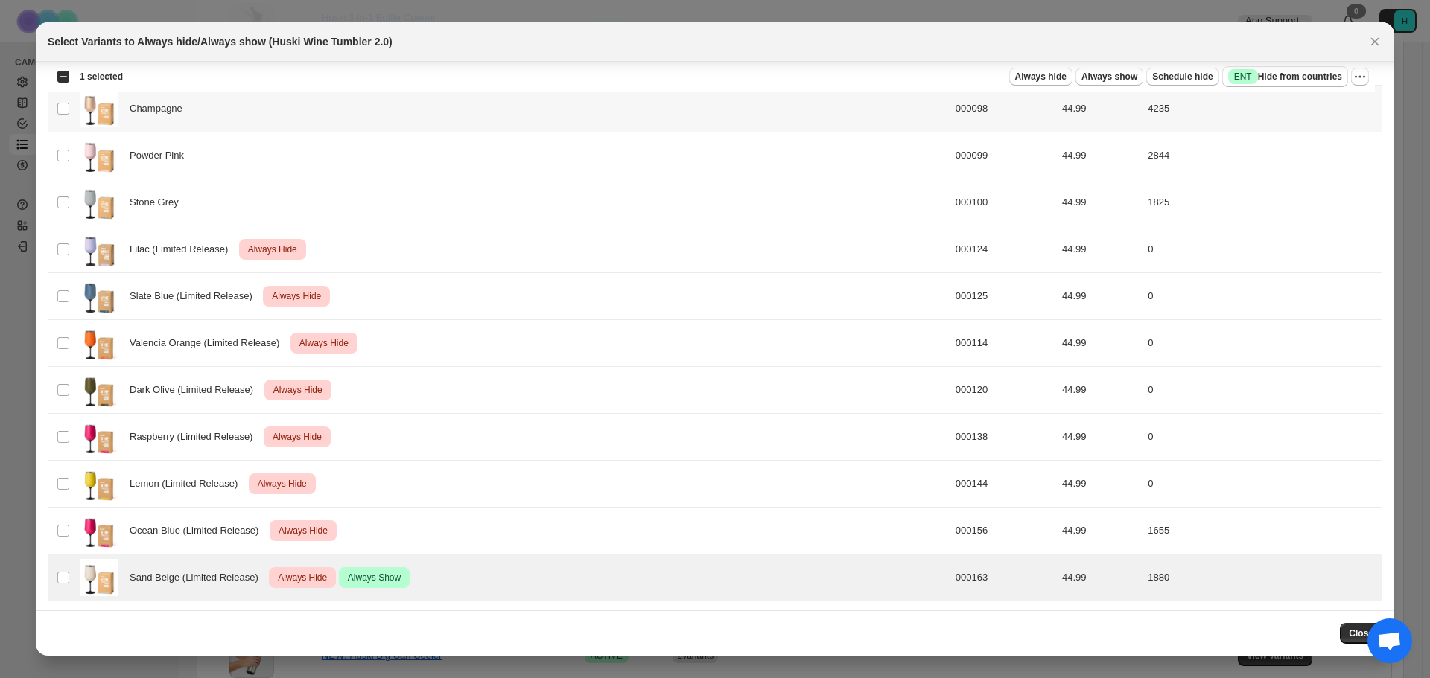
scroll to position [188, 0]
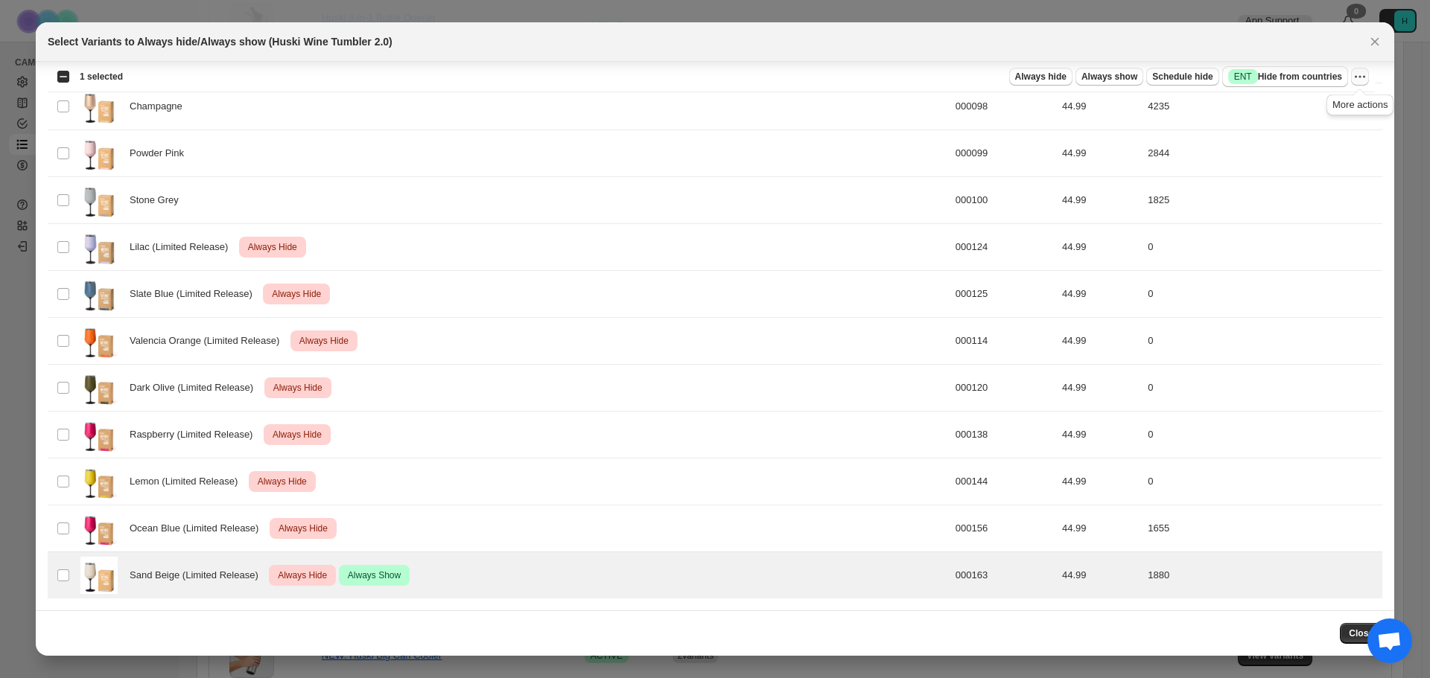
click at [1362, 74] on icon "More actions" at bounding box center [1359, 76] width 15 height 15
click at [1335, 129] on span "Undo always show" at bounding box center [1306, 131] width 108 height 15
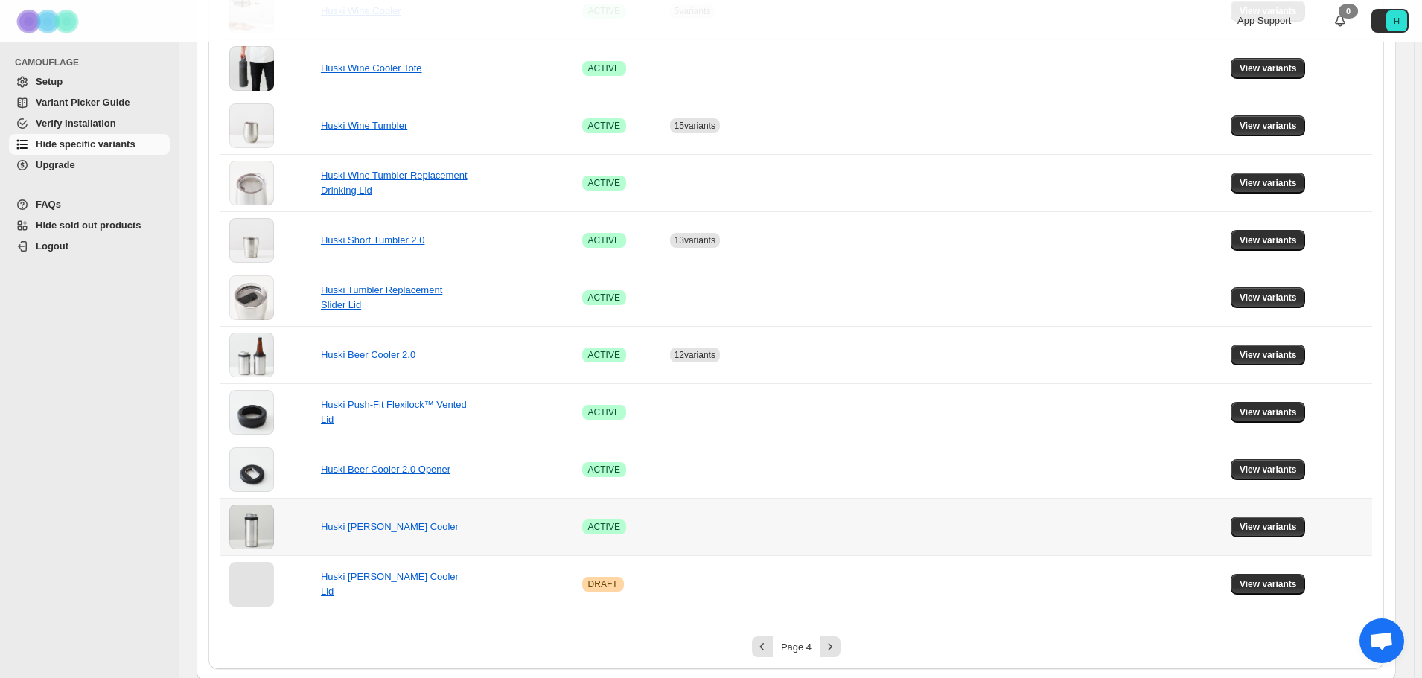
scroll to position [850, 0]
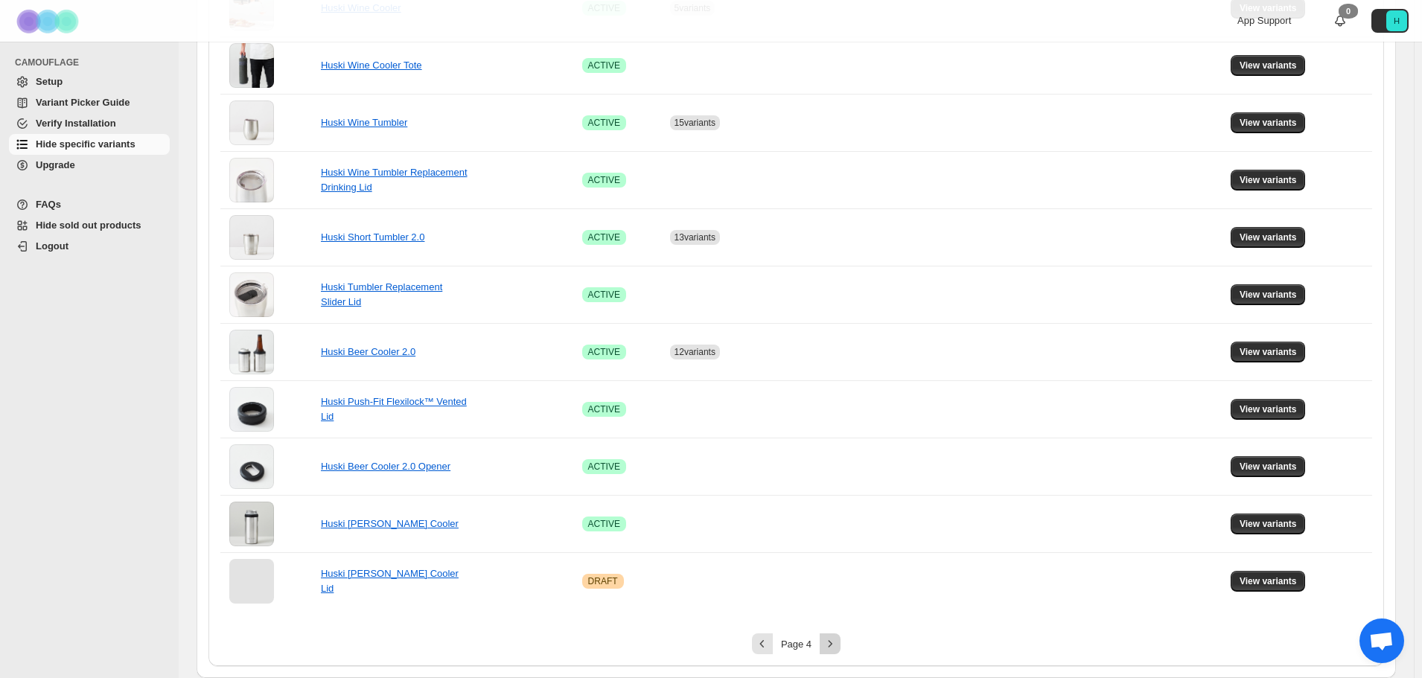
click at [834, 641] on icon "Next" at bounding box center [830, 644] width 15 height 15
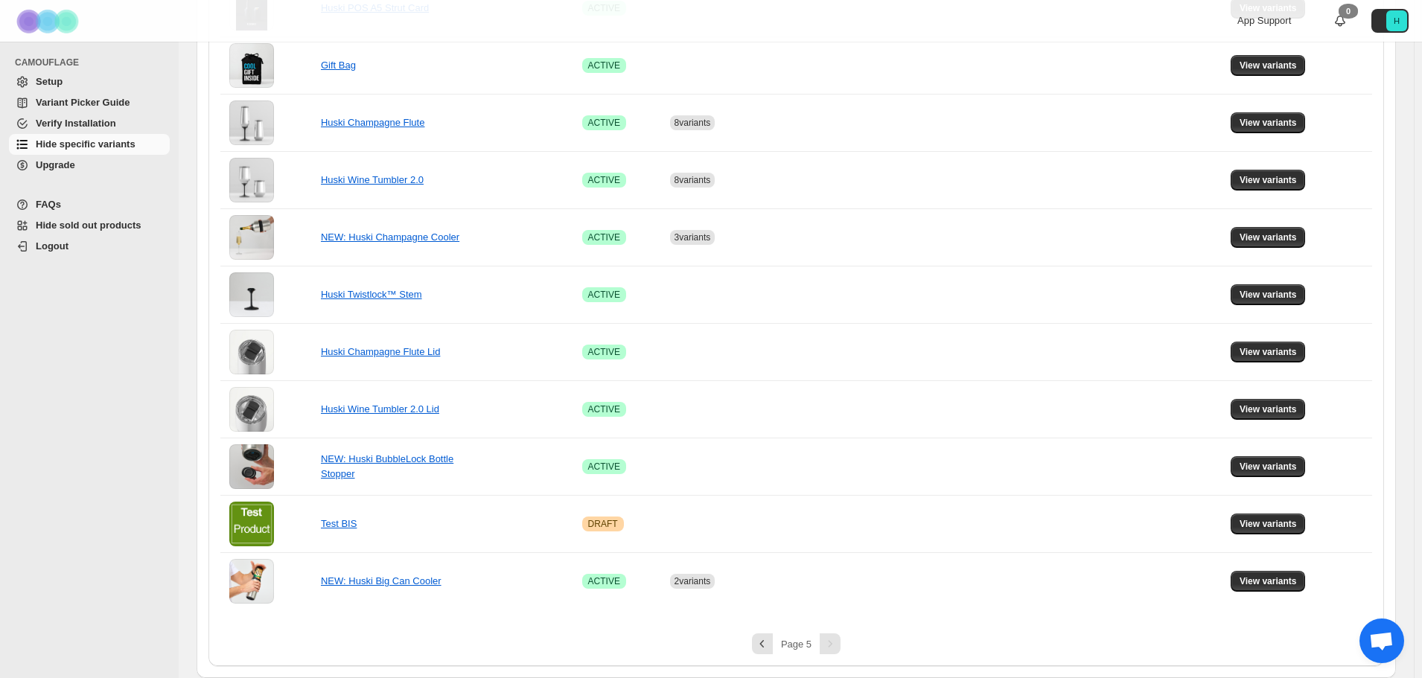
scroll to position [392, 0]
click at [1297, 174] on button "View variants" at bounding box center [1268, 180] width 75 height 21
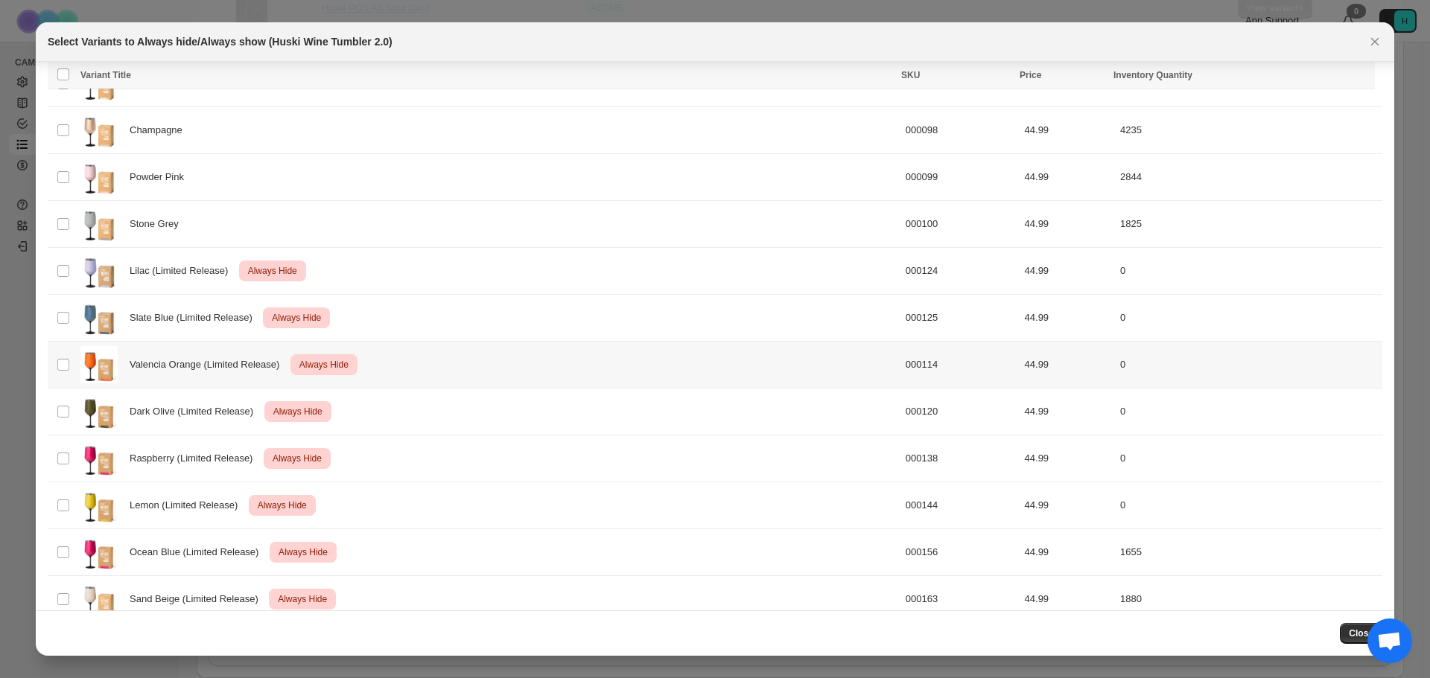
scroll to position [188, 0]
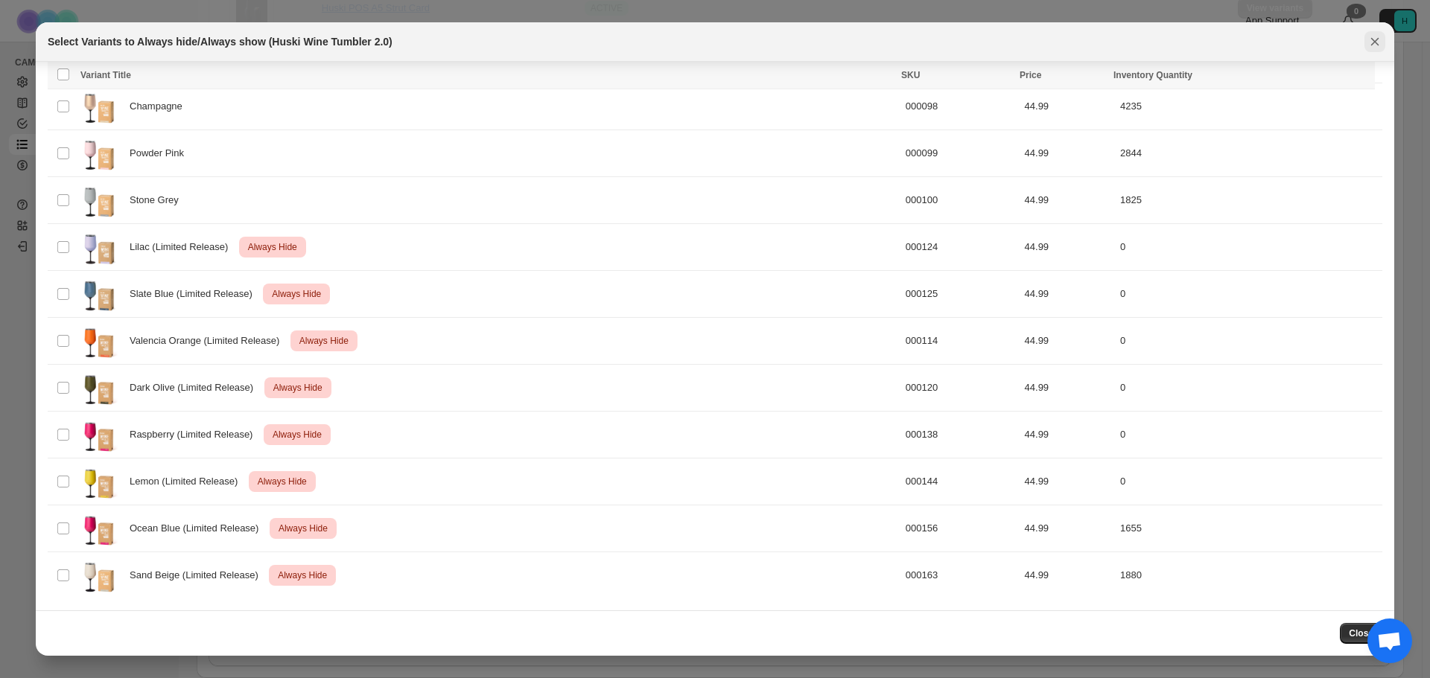
click at [1375, 42] on icon "Close" at bounding box center [1375, 42] width 8 height 8
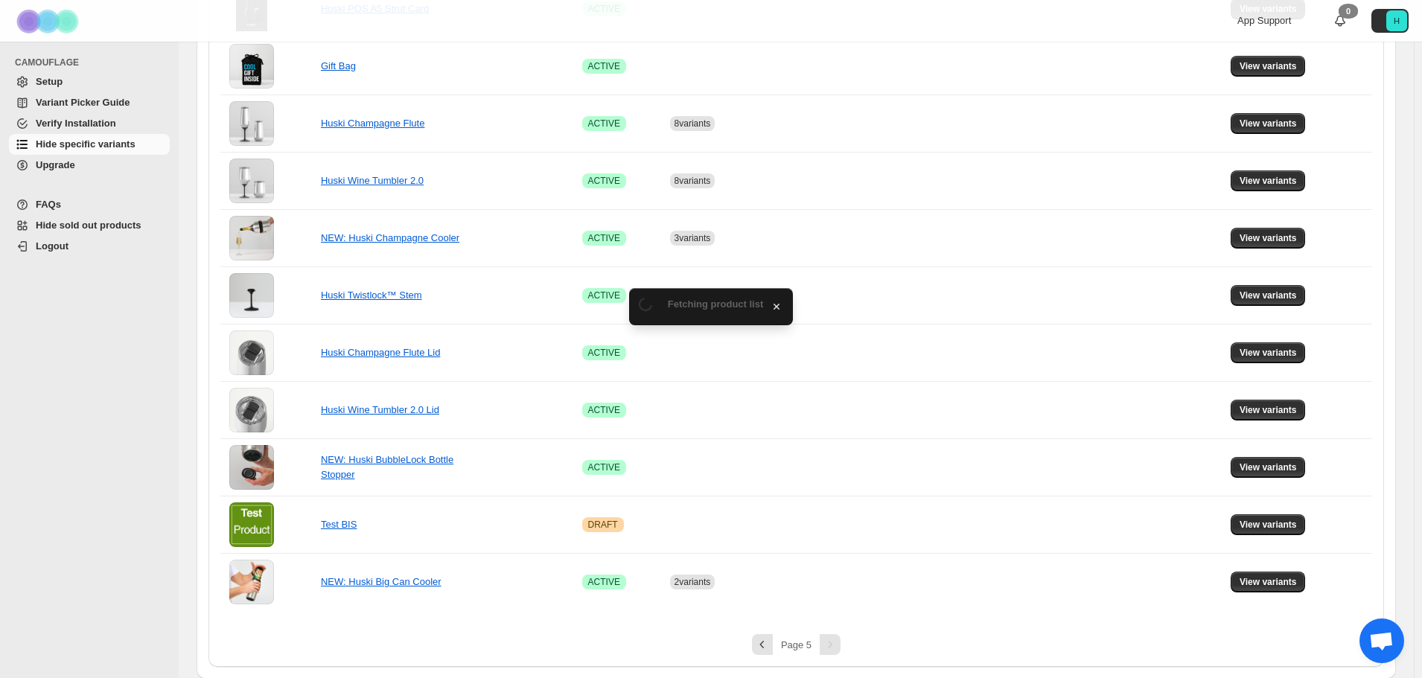
scroll to position [392, 0]
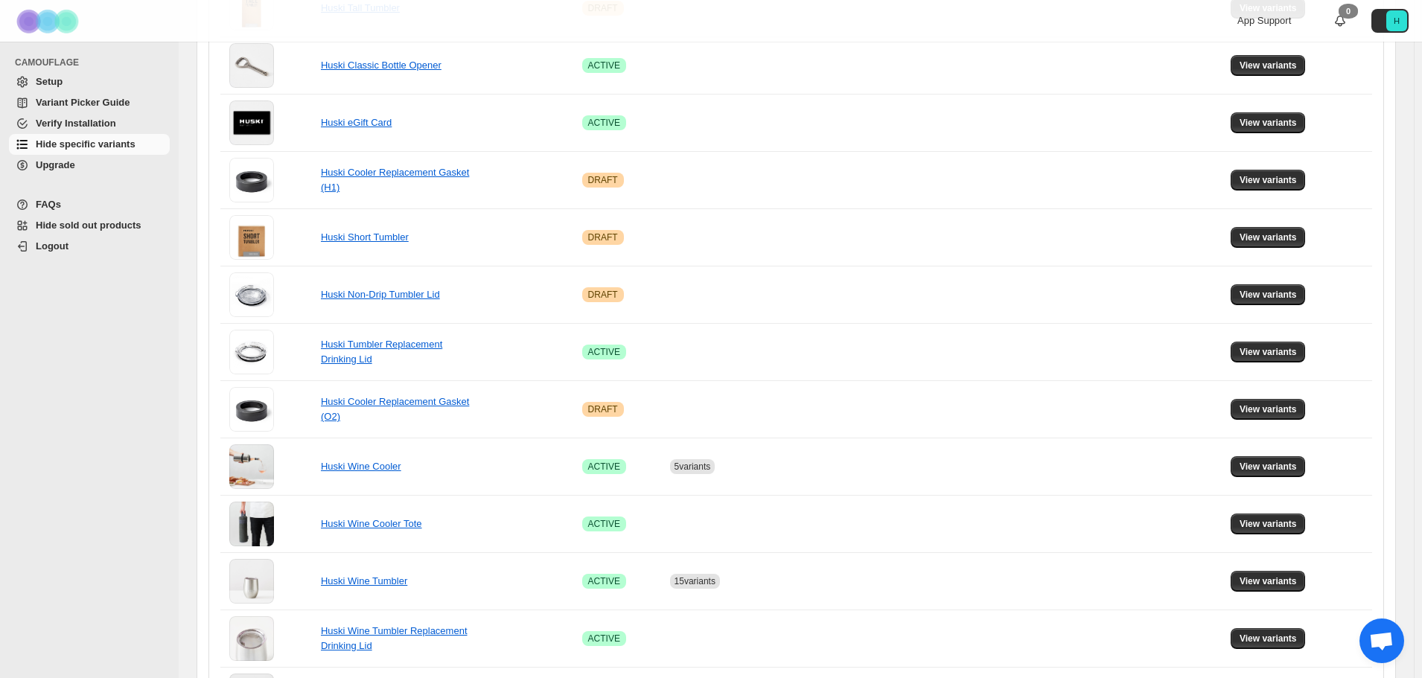
click at [555, 19] on div at bounding box center [707, 21] width 357 height 42
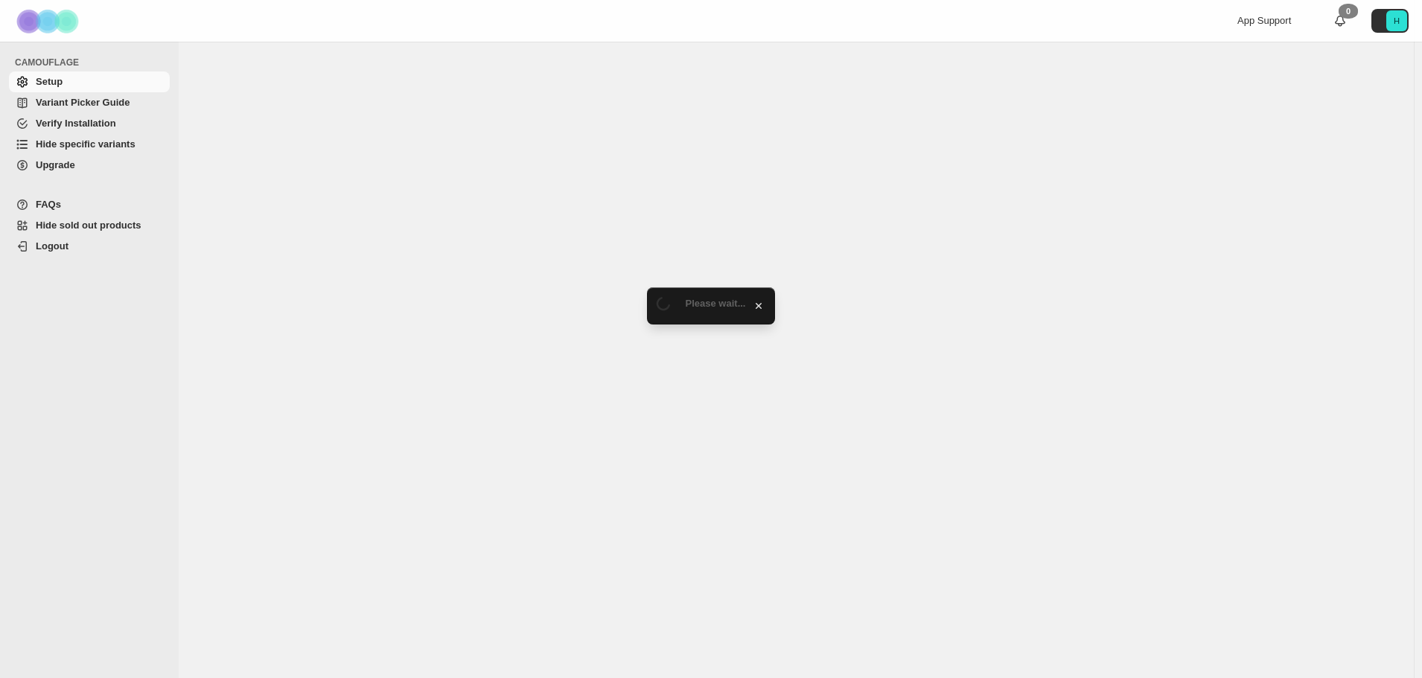
select select "**********"
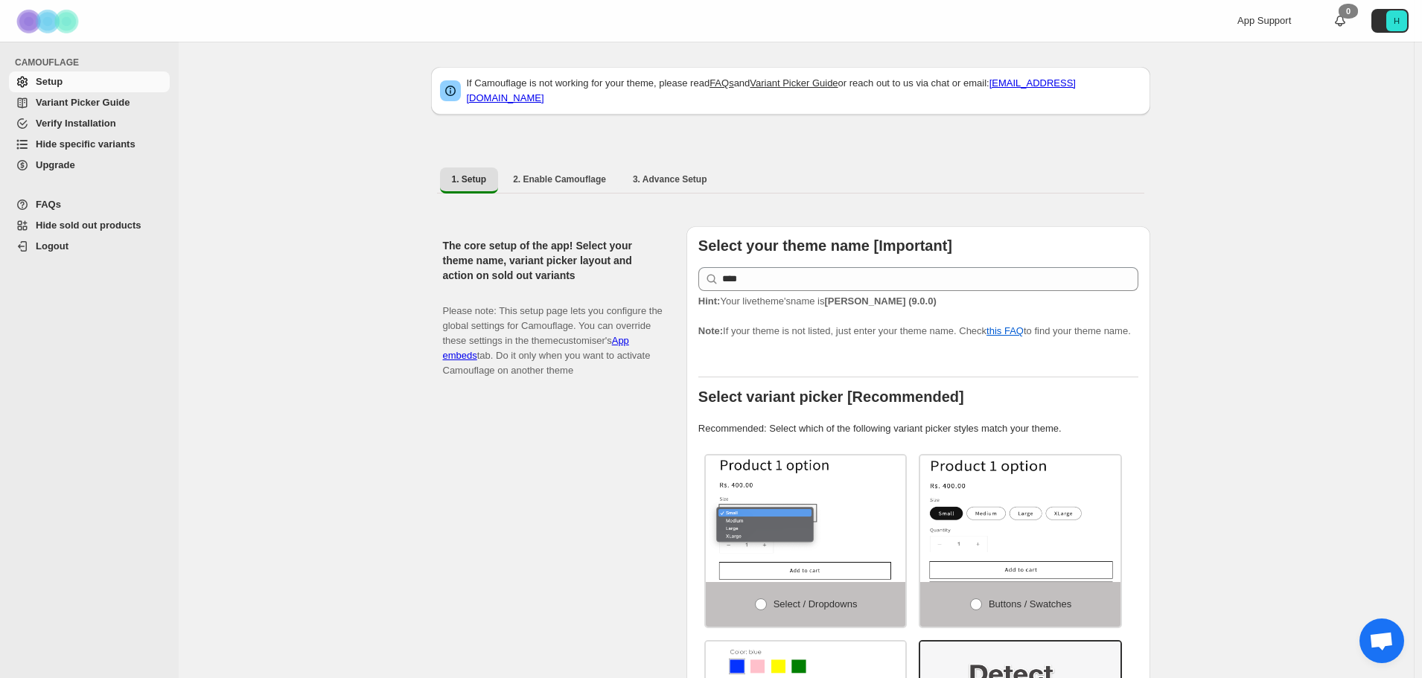
drag, startPoint x: 1279, startPoint y: 200, endPoint x: 1271, endPoint y: 199, distance: 8.3
